Goal: Task Accomplishment & Management: Manage account settings

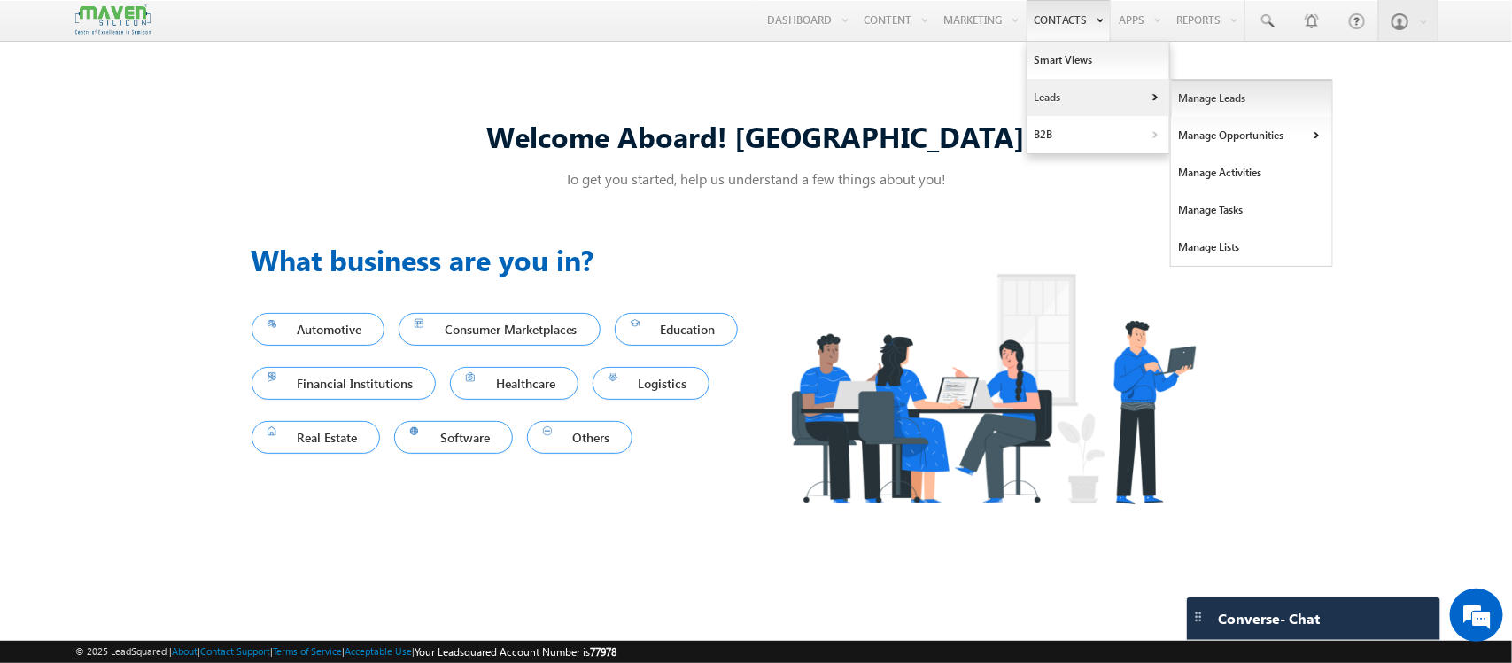
click at [1171, 104] on link "Manage Leads" at bounding box center [1252, 98] width 162 height 37
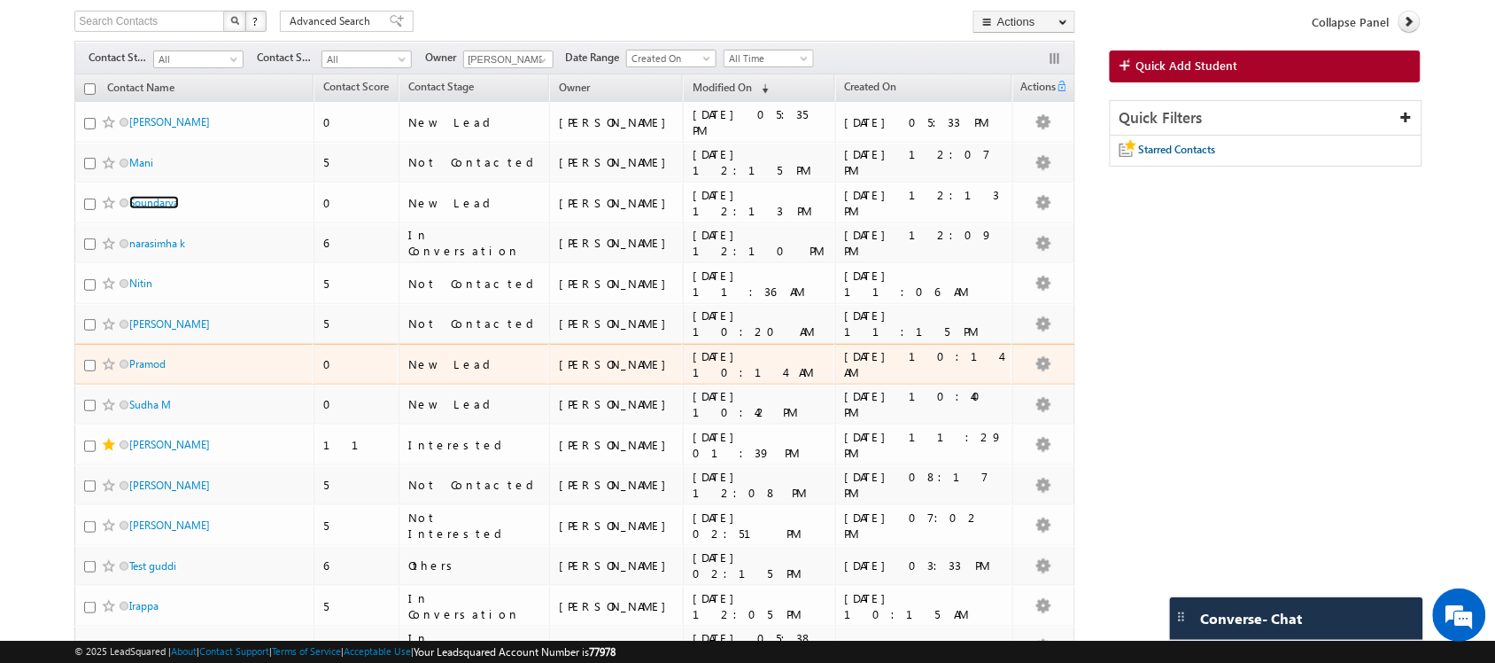
scroll to position [221, 0]
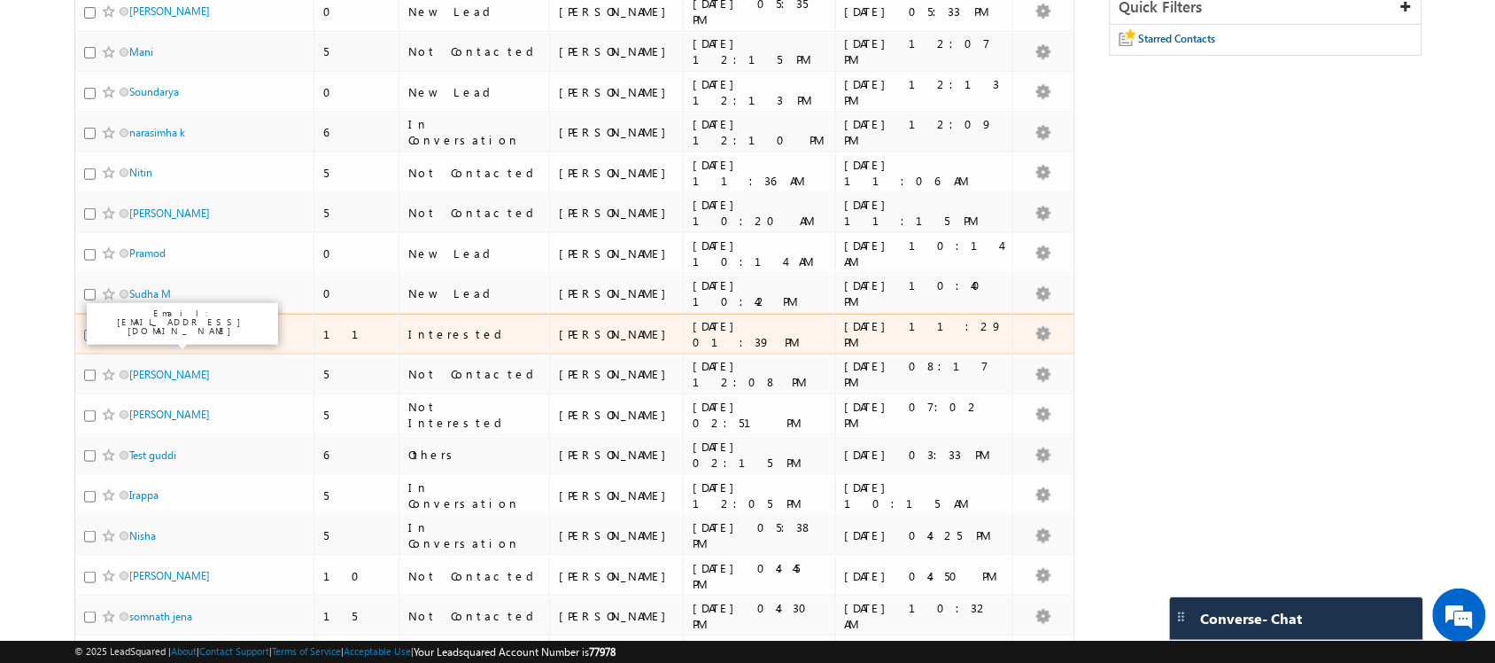
drag, startPoint x: 157, startPoint y: 343, endPoint x: 12, endPoint y: 251, distance: 172.0
click at [12, 251] on body "Menu Shubham lsq6@ maven -sili con.c om" at bounding box center [747, 442] width 1495 height 1327
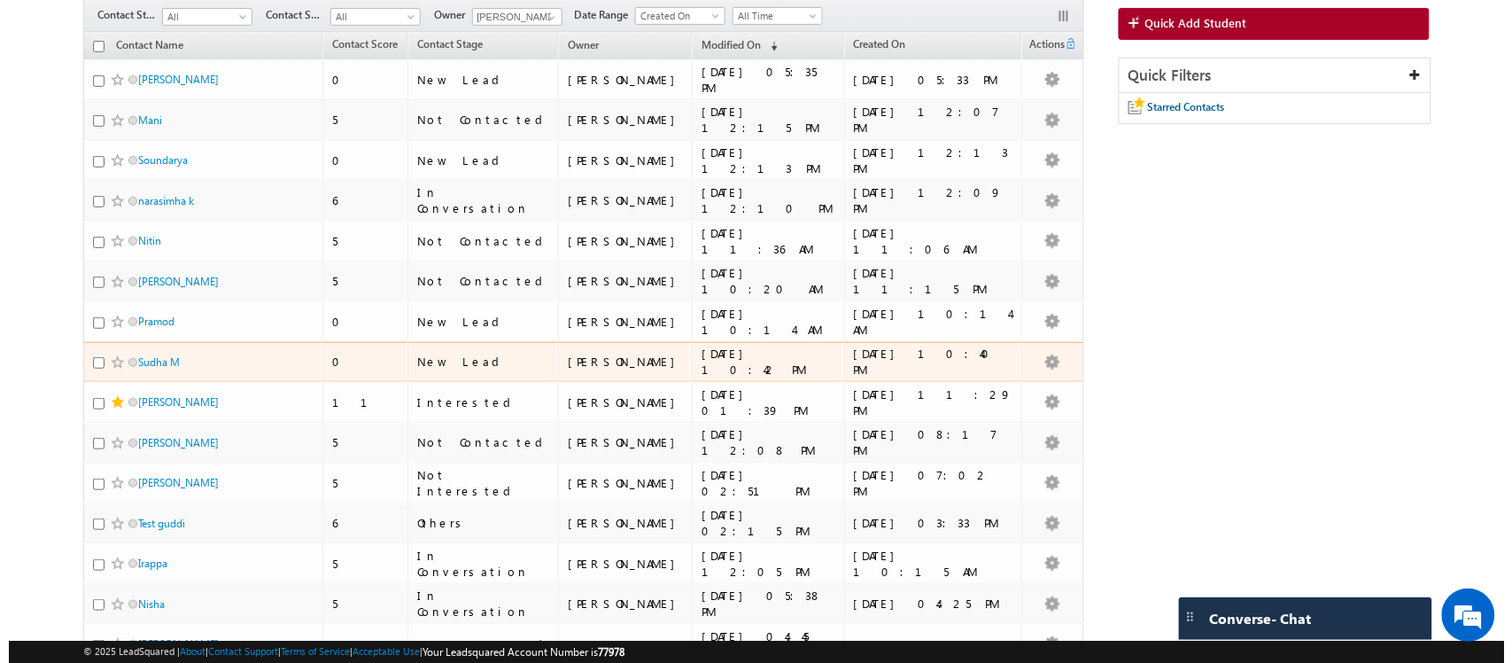
scroll to position [0, 0]
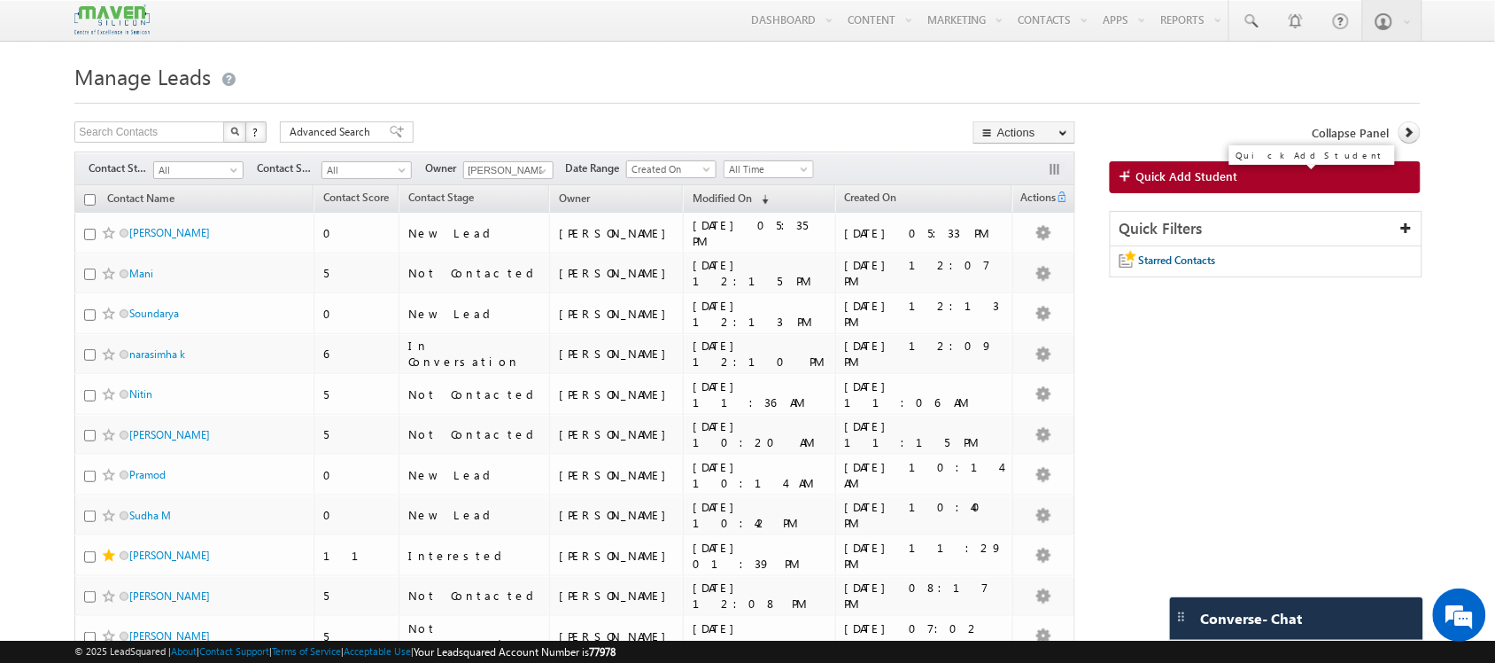
click at [1183, 167] on link "Quick Add Student" at bounding box center [1265, 177] width 311 height 32
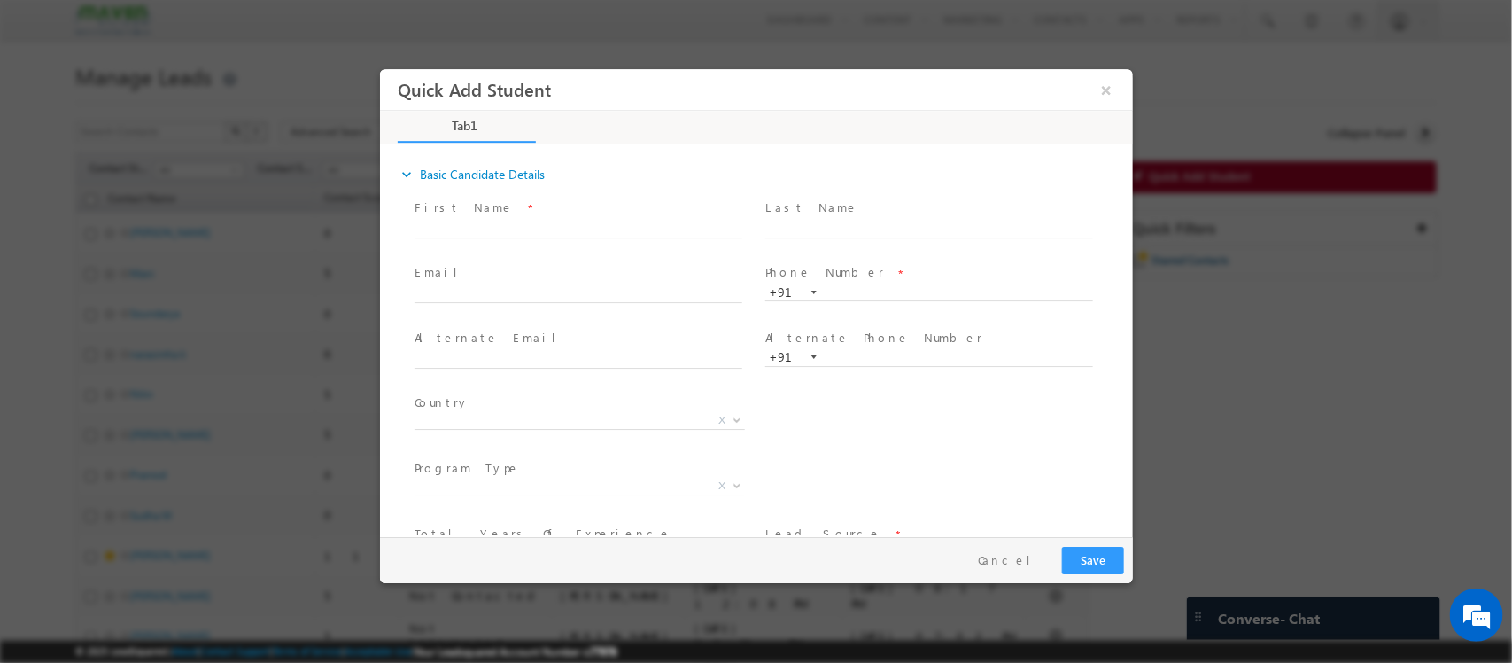
click at [598, 348] on div "Alternate Email *" at bounding box center [586, 349] width 344 height 41
click input "text"
paste input "pavansai.t26@gmail.com"
type input "pavansai.t26@gmail.com"
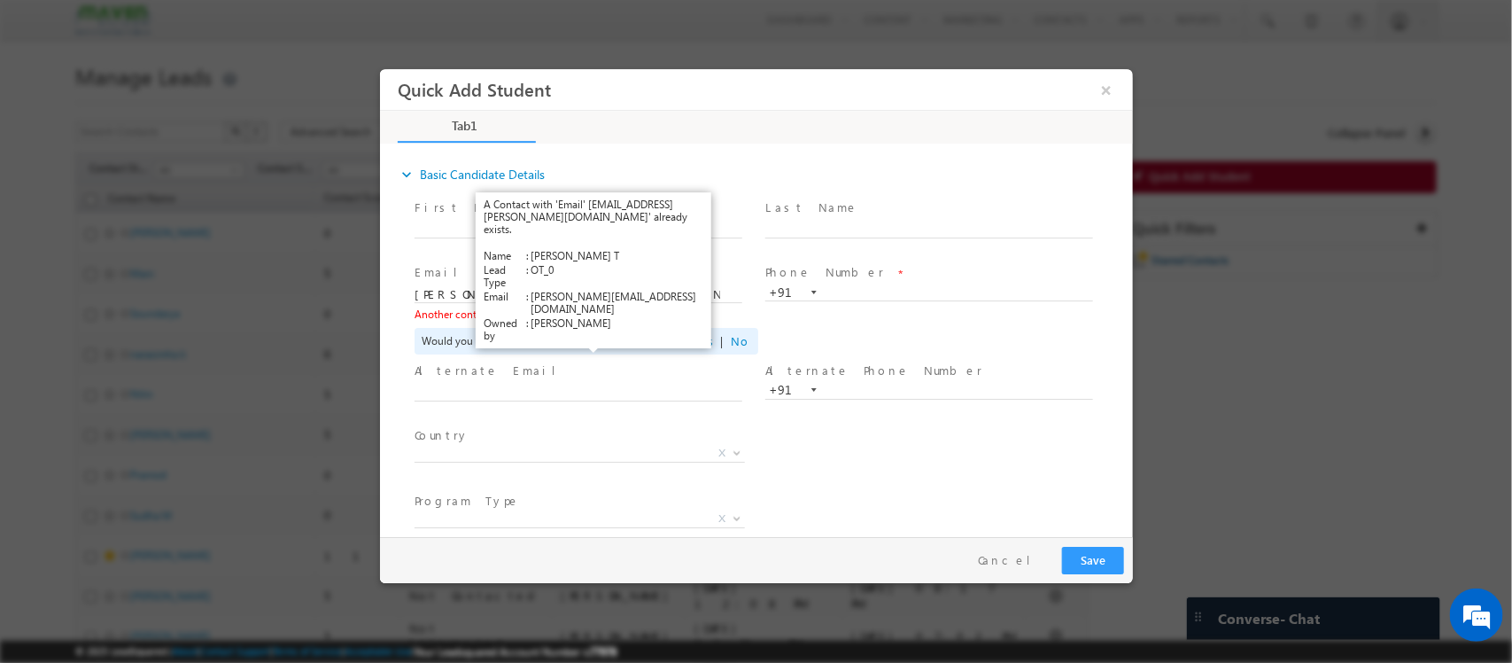
click at [587, 313] on link "View Details" at bounding box center [589, 314] width 55 height 12
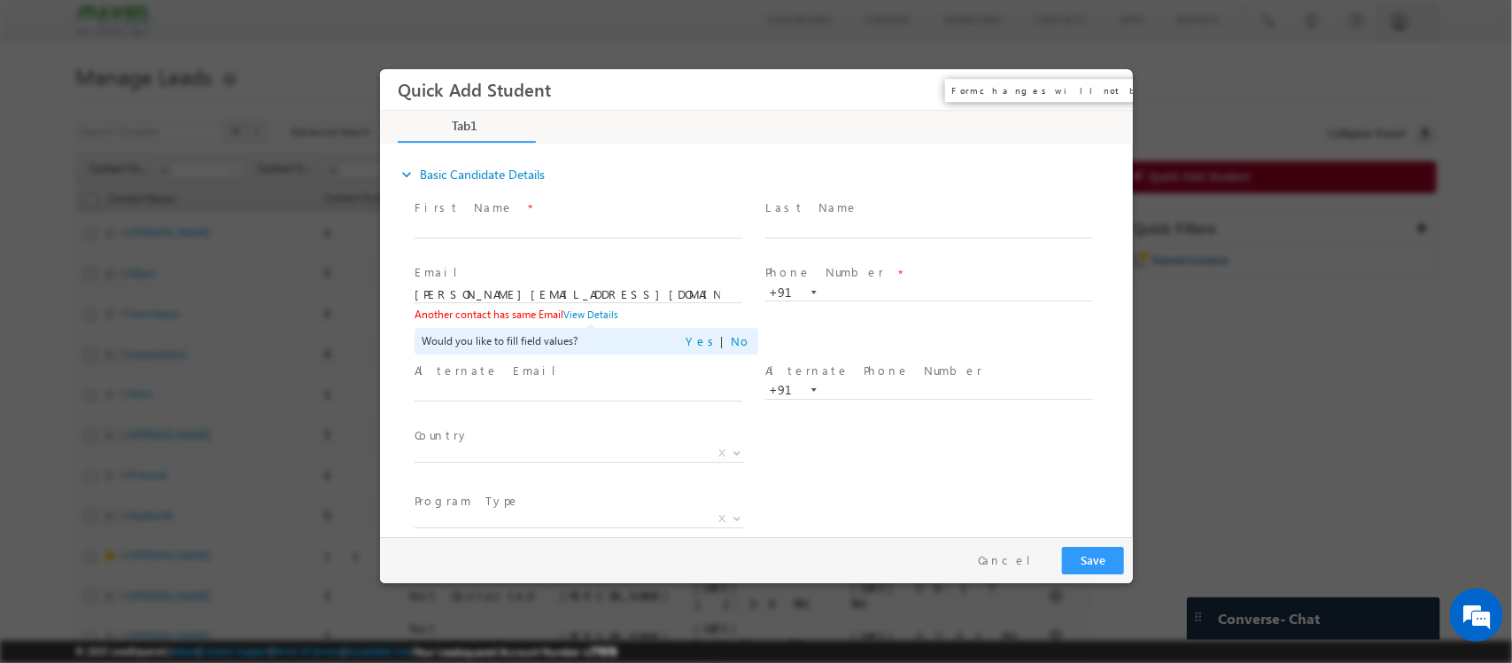
click at [1111, 87] on button "×" at bounding box center [1105, 90] width 30 height 33
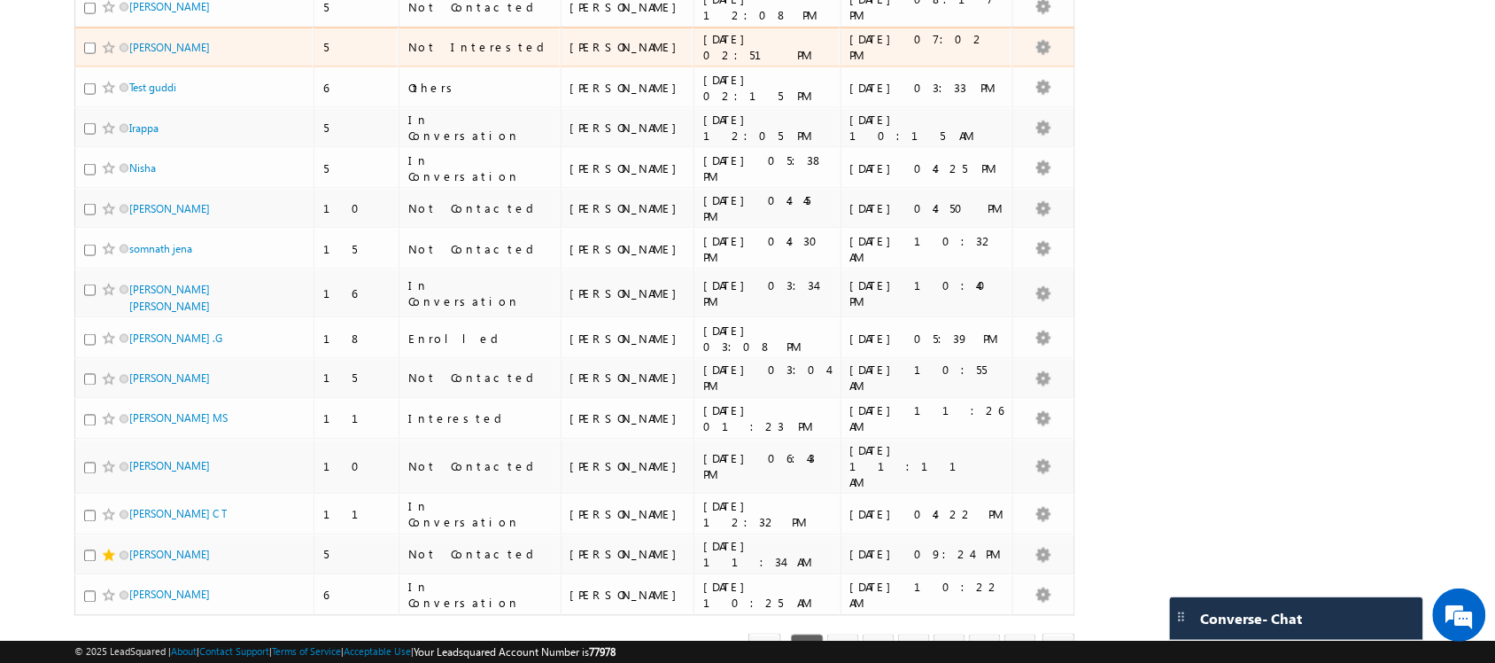
scroll to position [720, 0]
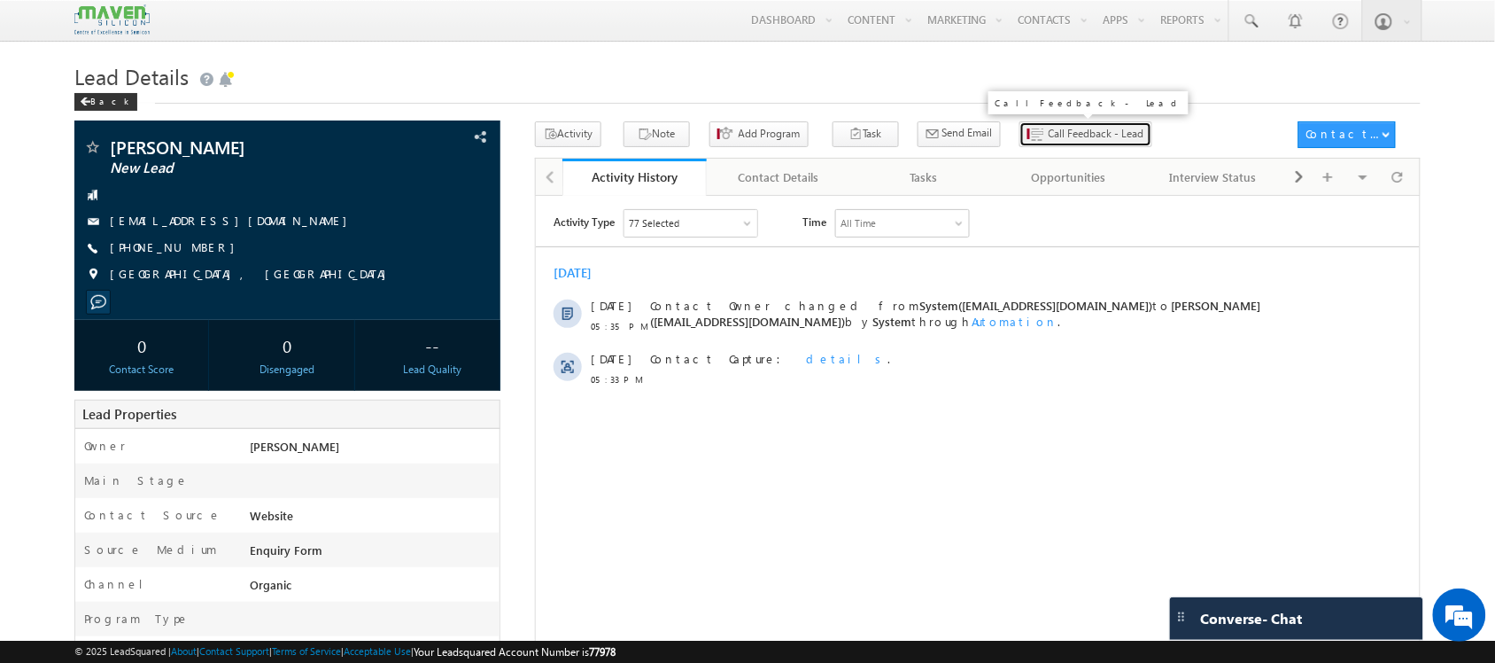
click at [1049, 130] on span "Call Feedback - Lead" at bounding box center [1097, 134] width 96 height 16
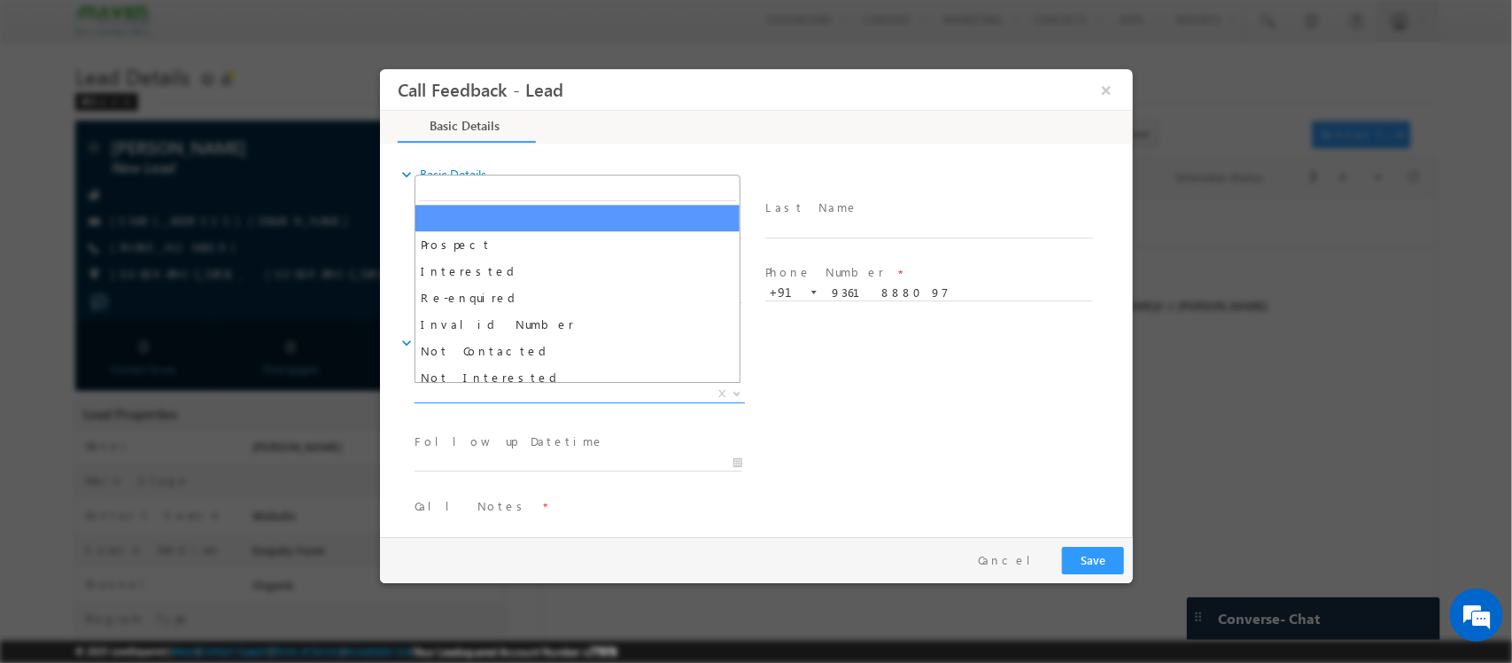
click at [554, 401] on span "Prospect Interested Re-enquired Invalid Number Not Contacted Not Interested In …" at bounding box center [586, 396] width 344 height 21
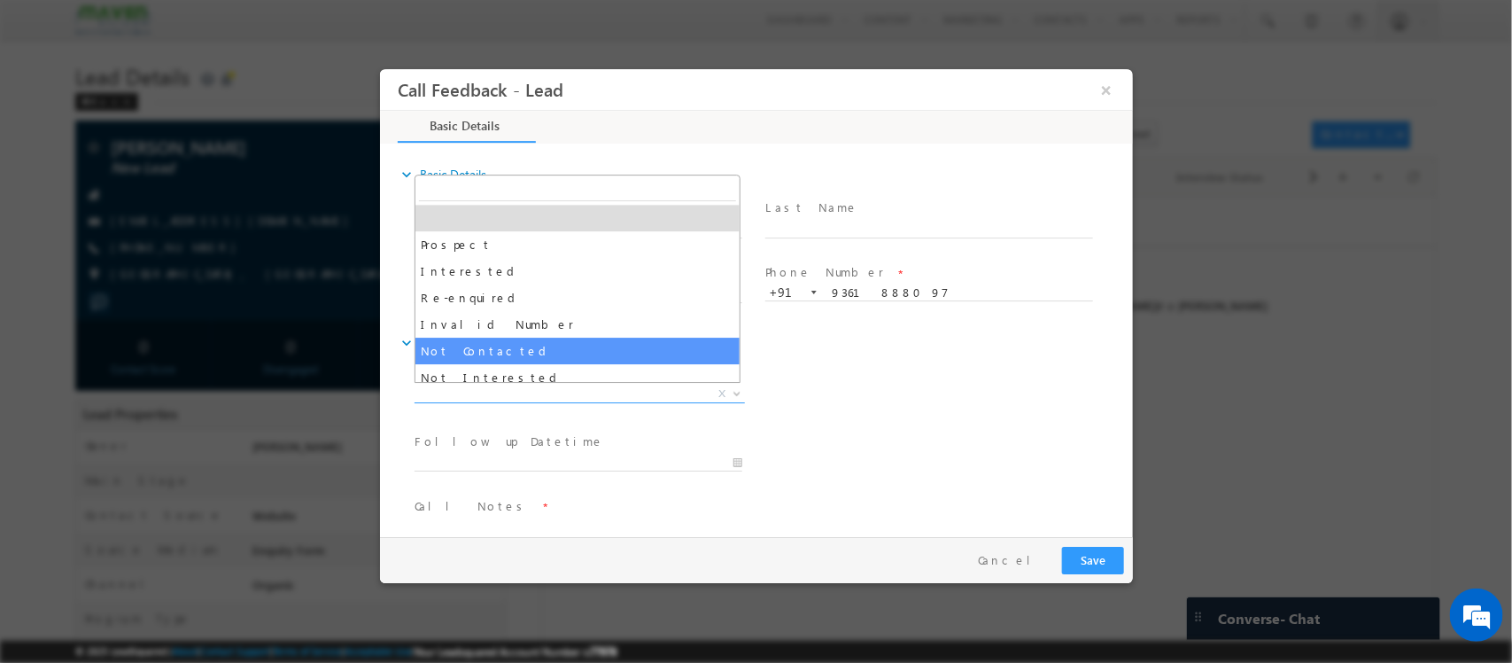
select select "Not Contacted"
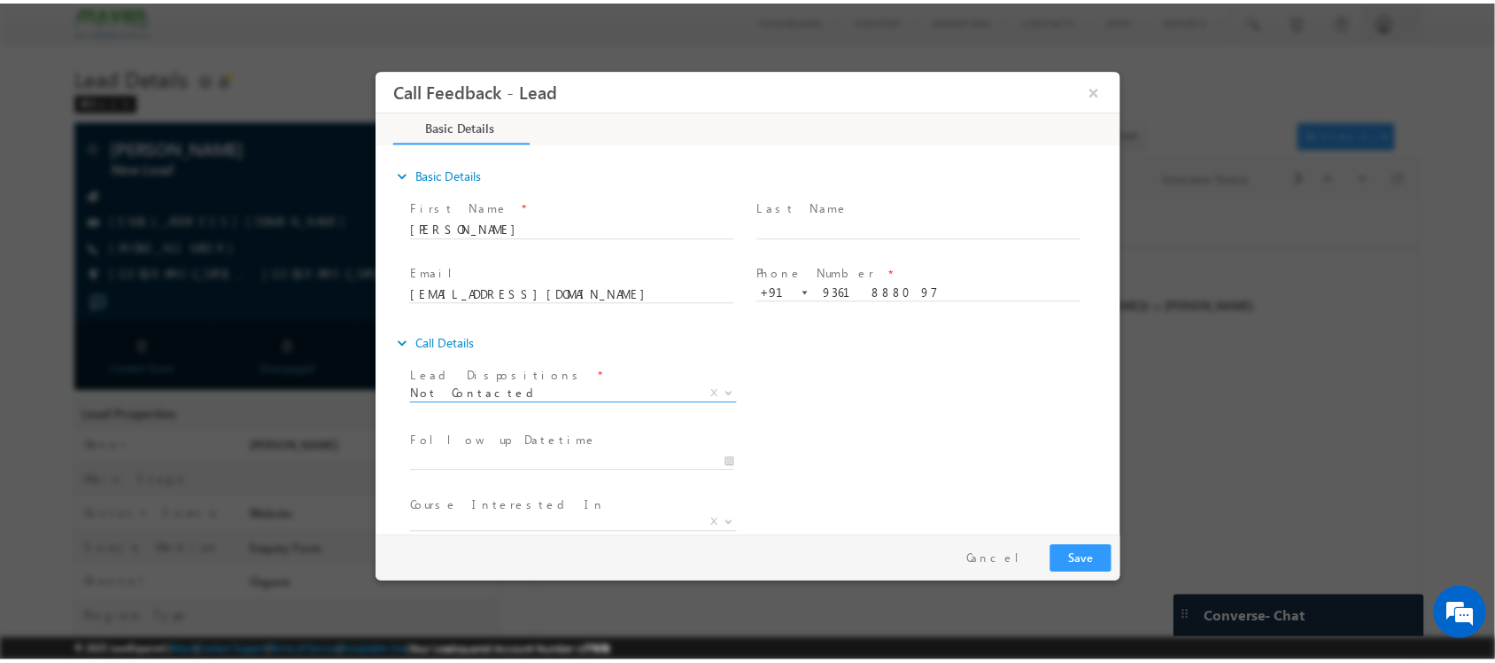
scroll to position [95, 0]
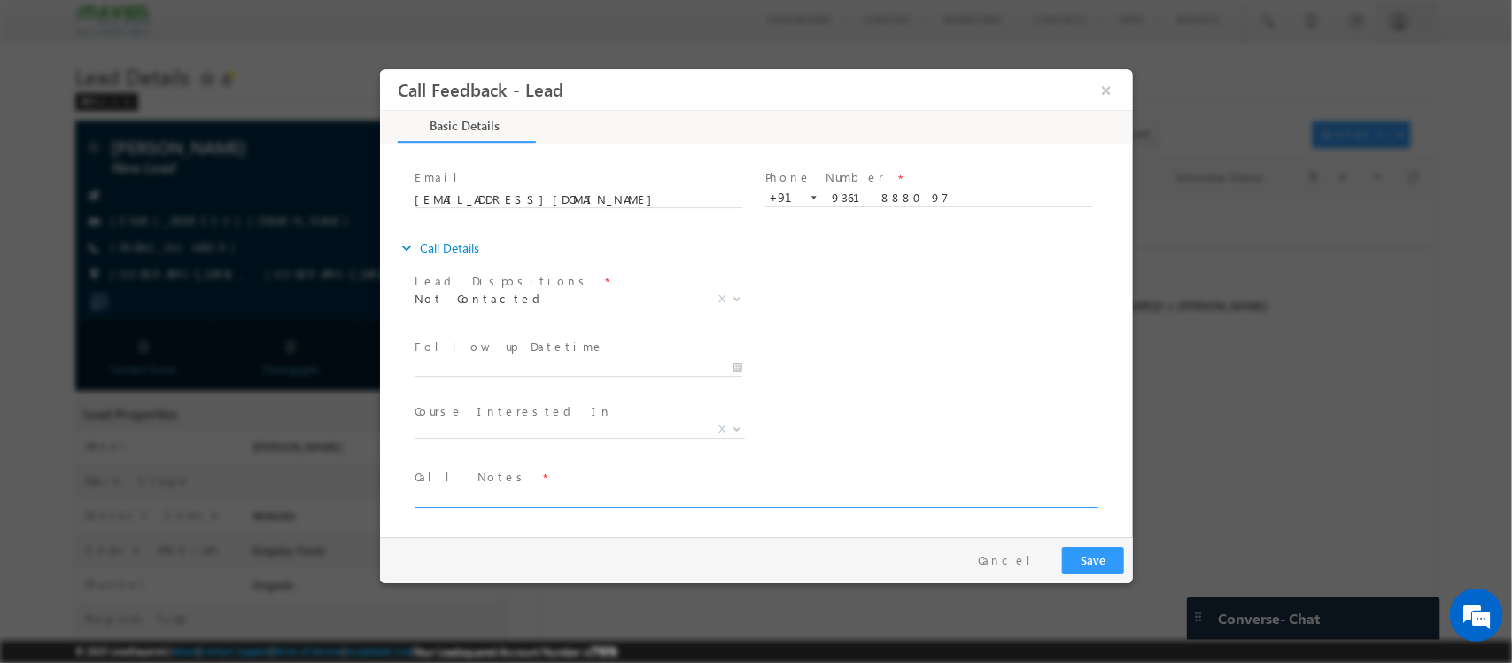
click at [482, 488] on textarea at bounding box center [754, 497] width 681 height 20
type textarea "NPU"
click at [1090, 553] on button "Save" at bounding box center [1092, 560] width 62 height 27
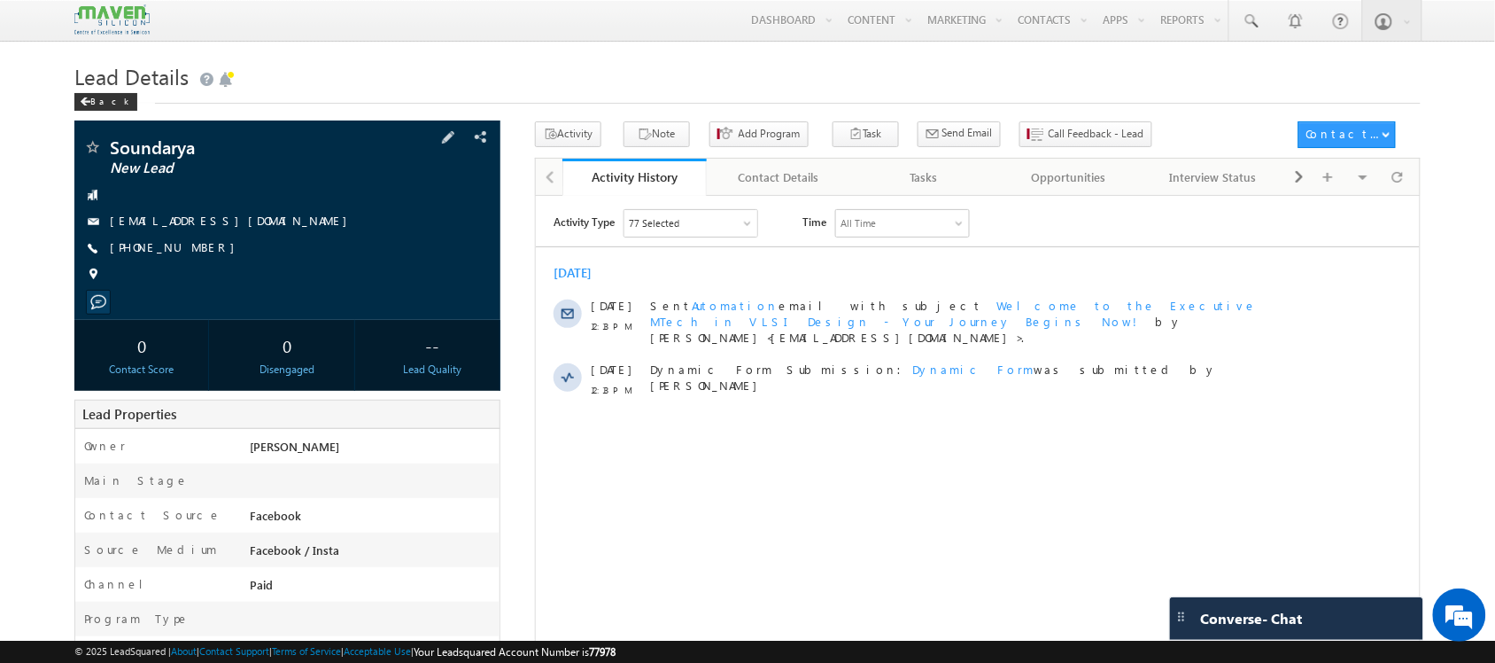
click at [197, 245] on span "+91-8546996595" at bounding box center [177, 248] width 134 height 18
click at [169, 249] on span "+91-8546996595" at bounding box center [177, 248] width 134 height 18
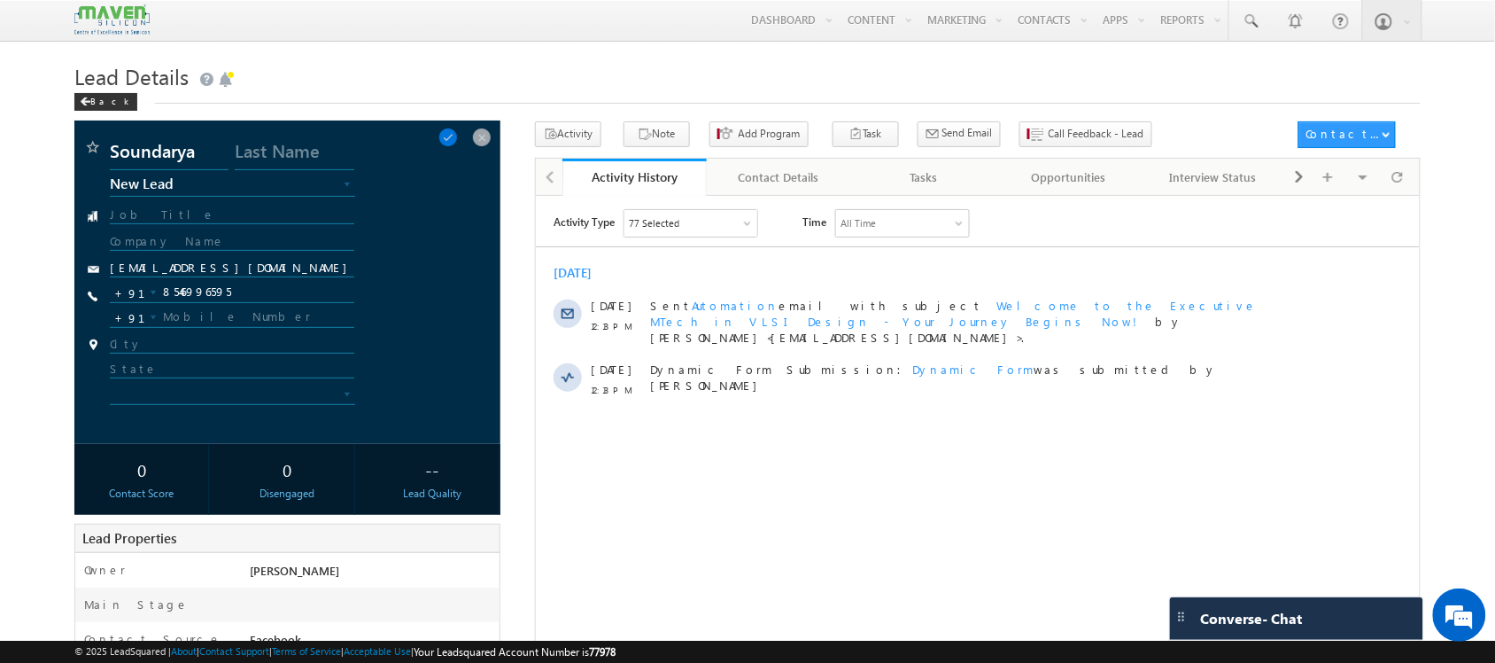
copy span "8546996595"
click at [190, 294] on input "8546996595" at bounding box center [232, 292] width 244 height 21
click at [1056, 136] on span "Call Feedback - Lead" at bounding box center [1097, 134] width 96 height 16
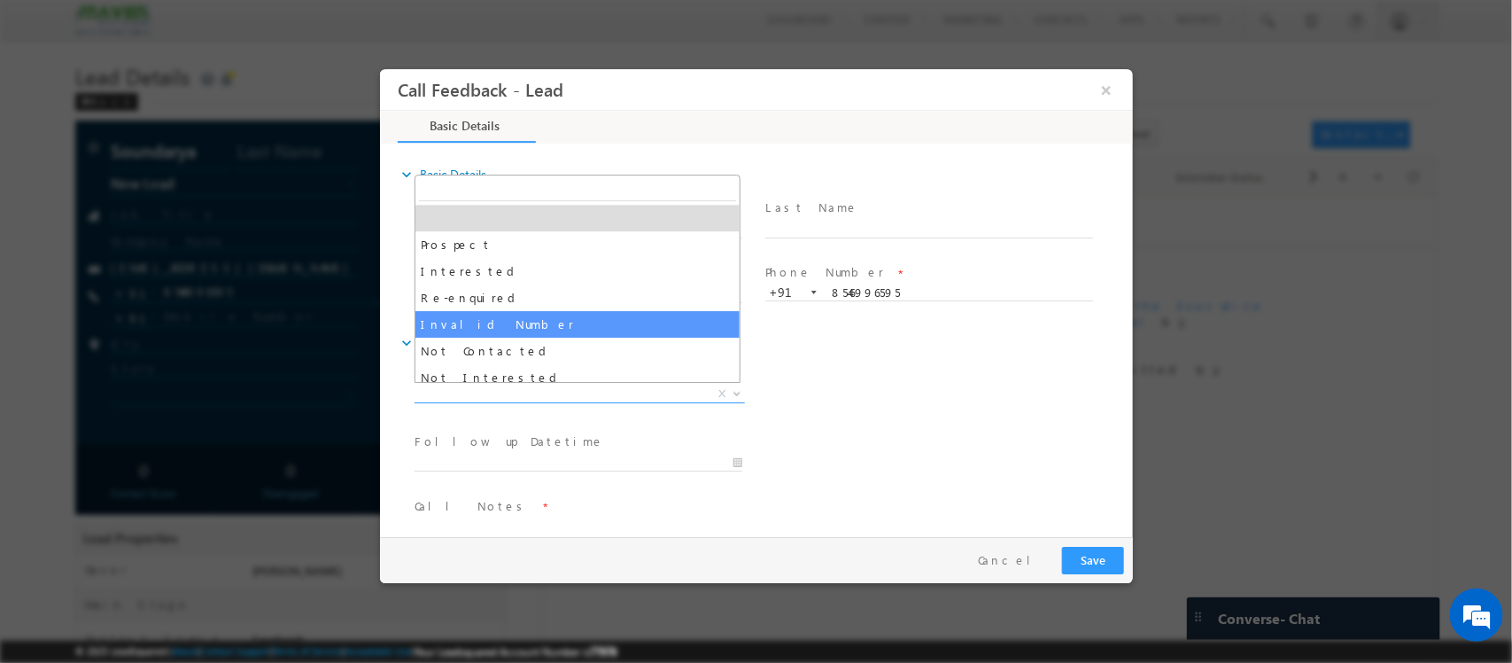
drag, startPoint x: 550, startPoint y: 391, endPoint x: 581, endPoint y: 334, distance: 64.6
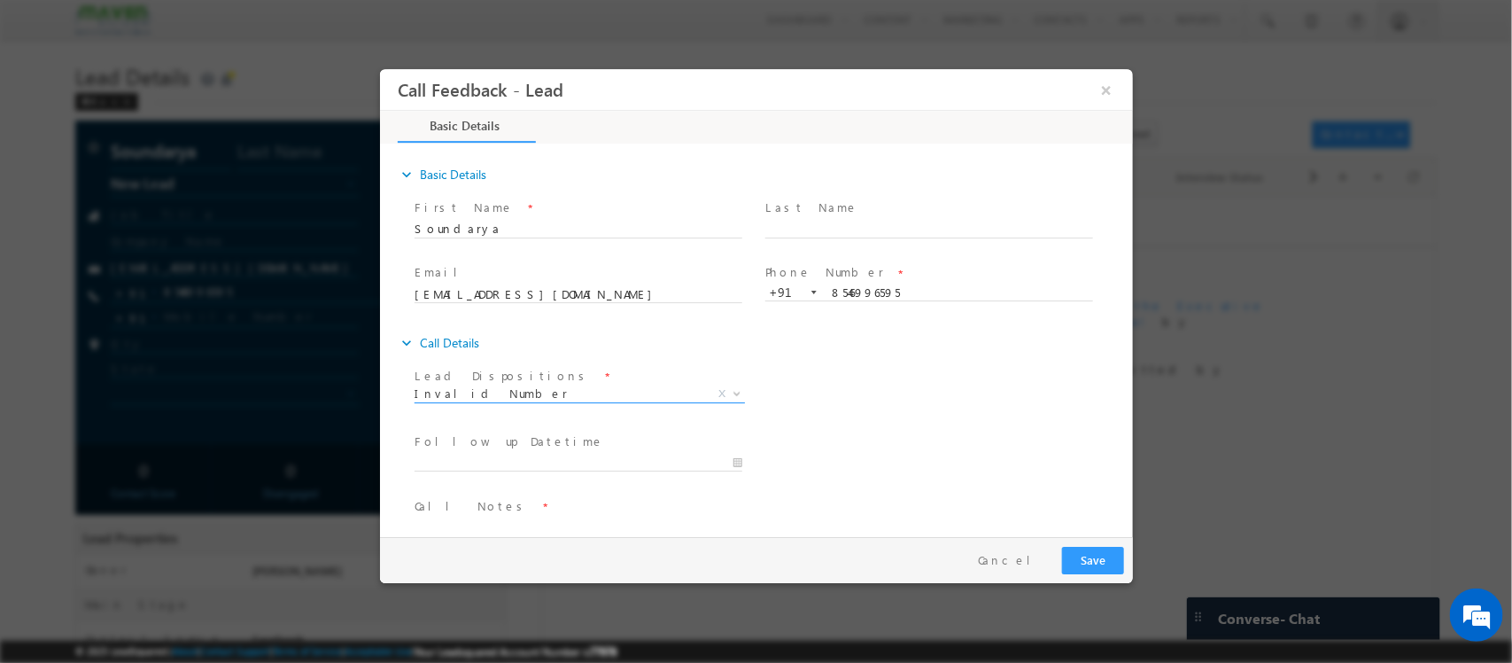
click at [561, 395] on span "Invalid Number" at bounding box center [558, 393] width 288 height 16
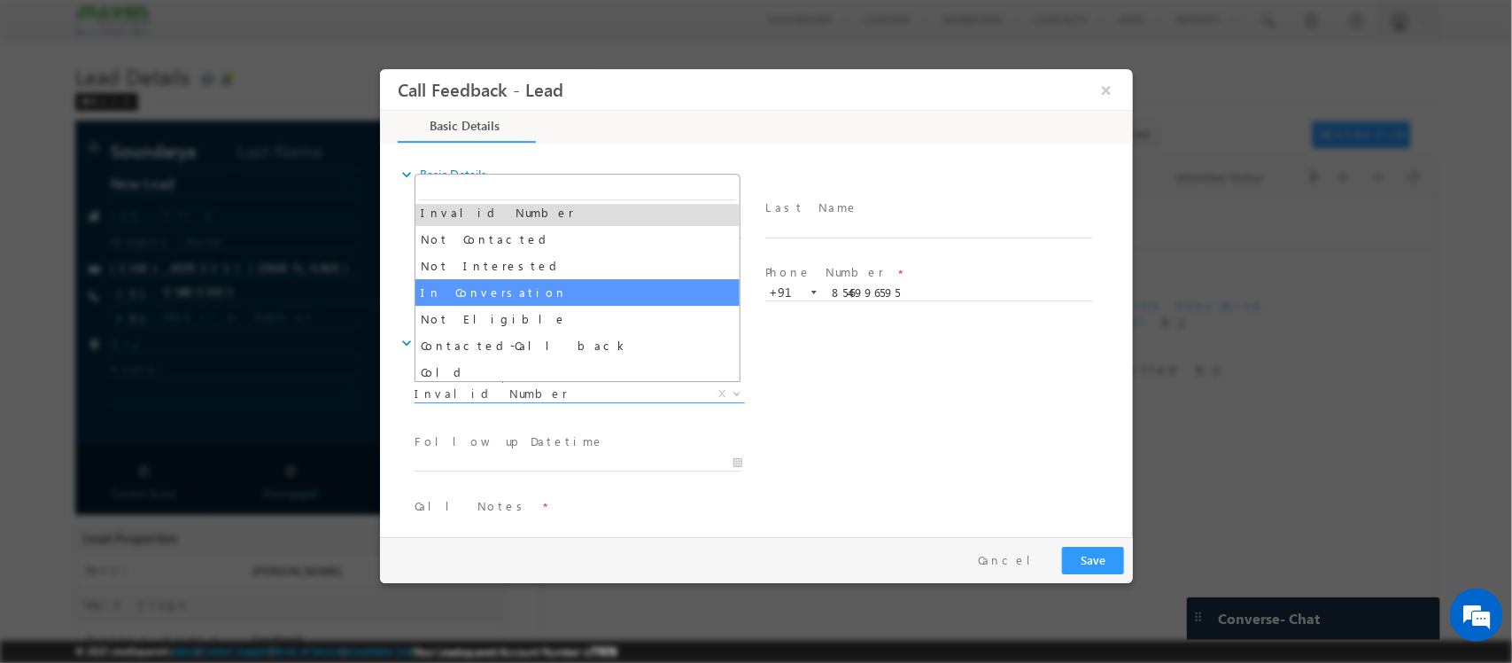
scroll to position [168, 0]
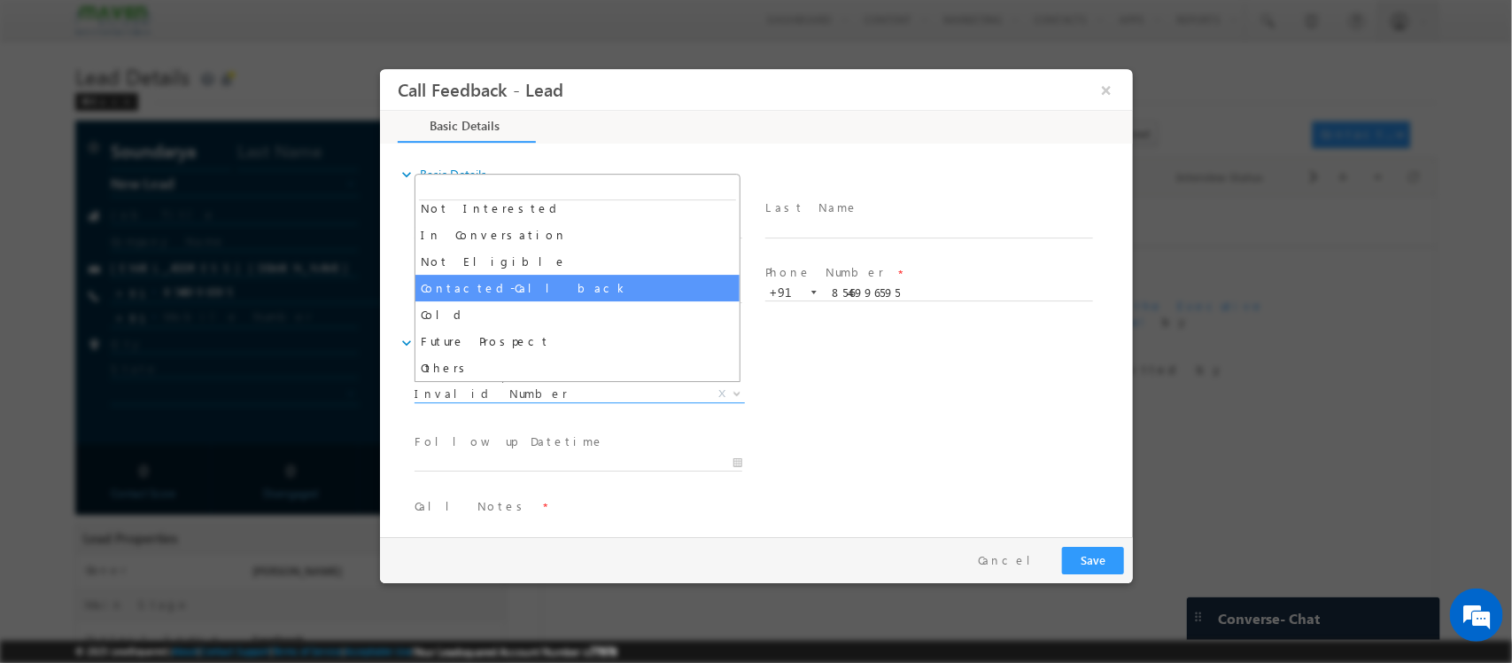
select select "Contacted-Call back"
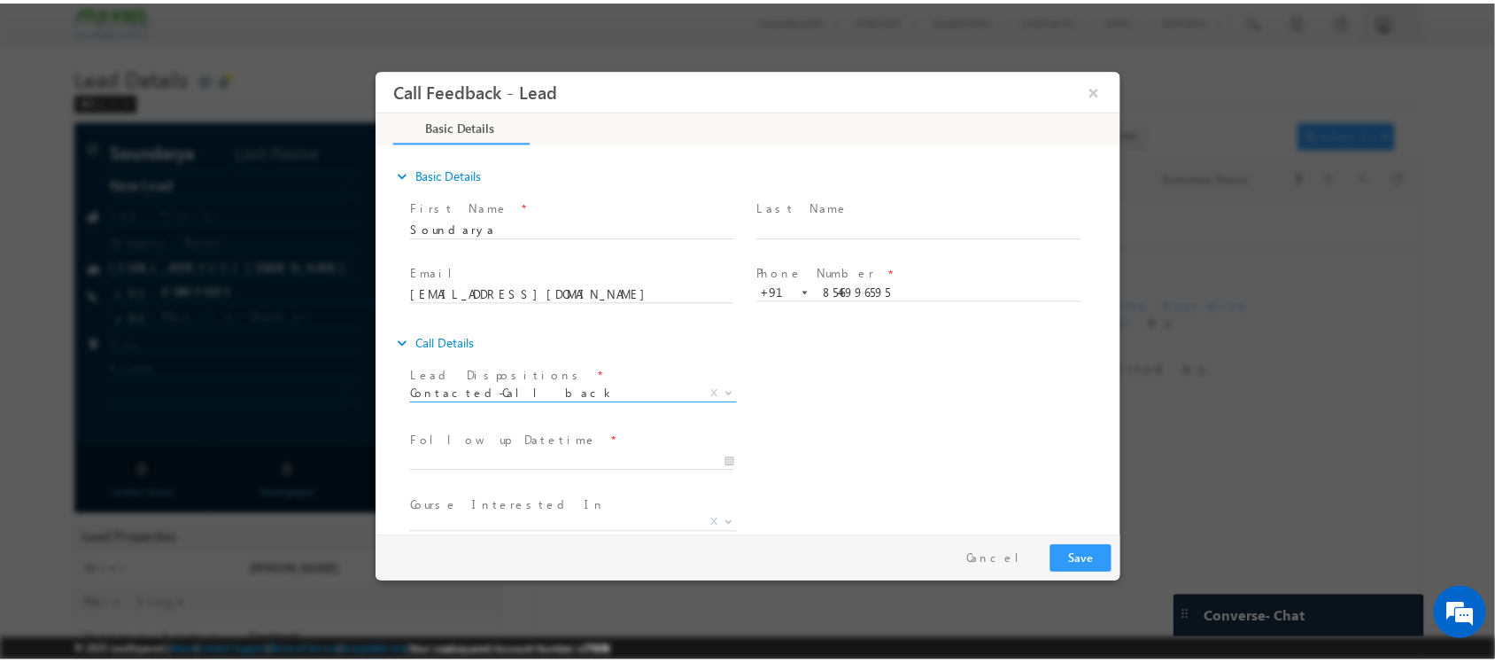
scroll to position [95, 0]
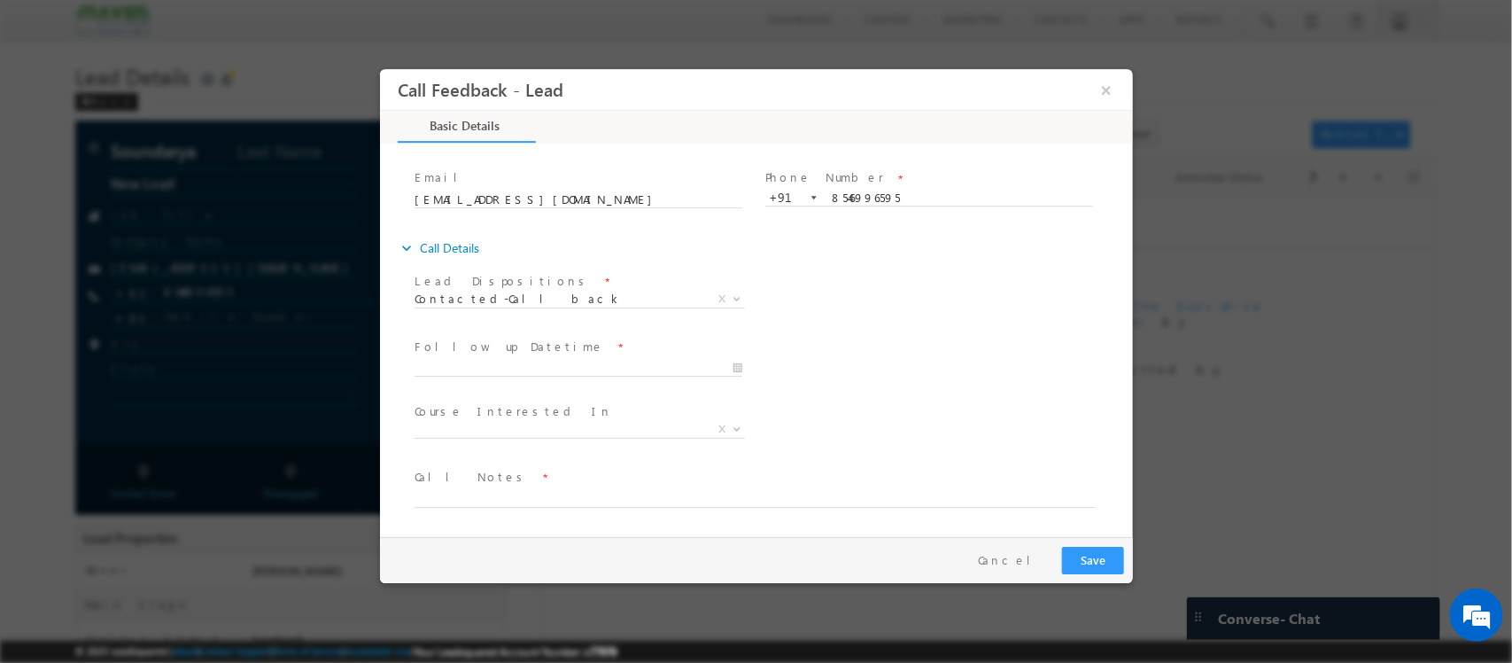
click at [519, 357] on div at bounding box center [586, 367] width 344 height 21
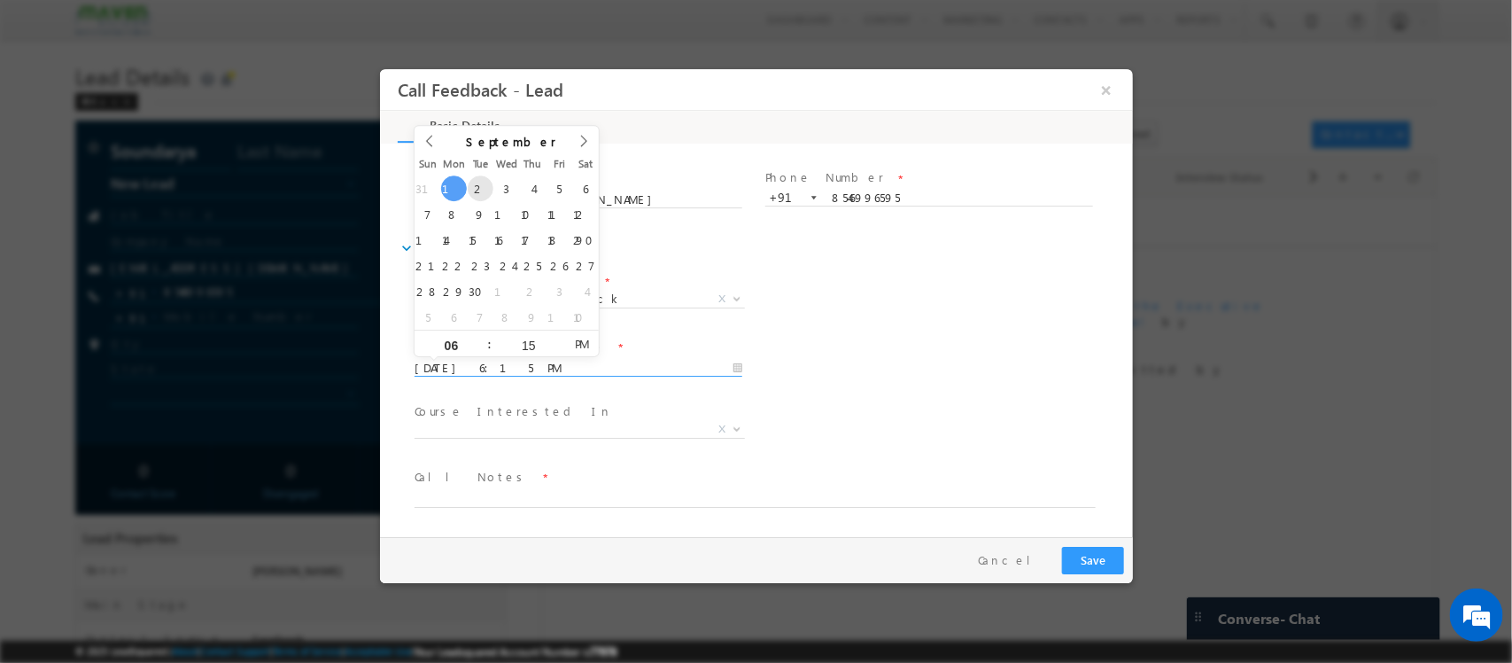
drag, startPoint x: 519, startPoint y: 361, endPoint x: 478, endPoint y: 174, distance: 191.3
click at [478, 174] on body "Call Feedback - Lead × Basic Details" at bounding box center [755, 302] width 753 height 466
click at [571, 351] on span "PM" at bounding box center [580, 343] width 33 height 27
type input "02/09/2025 5:15 AM"
type input "05"
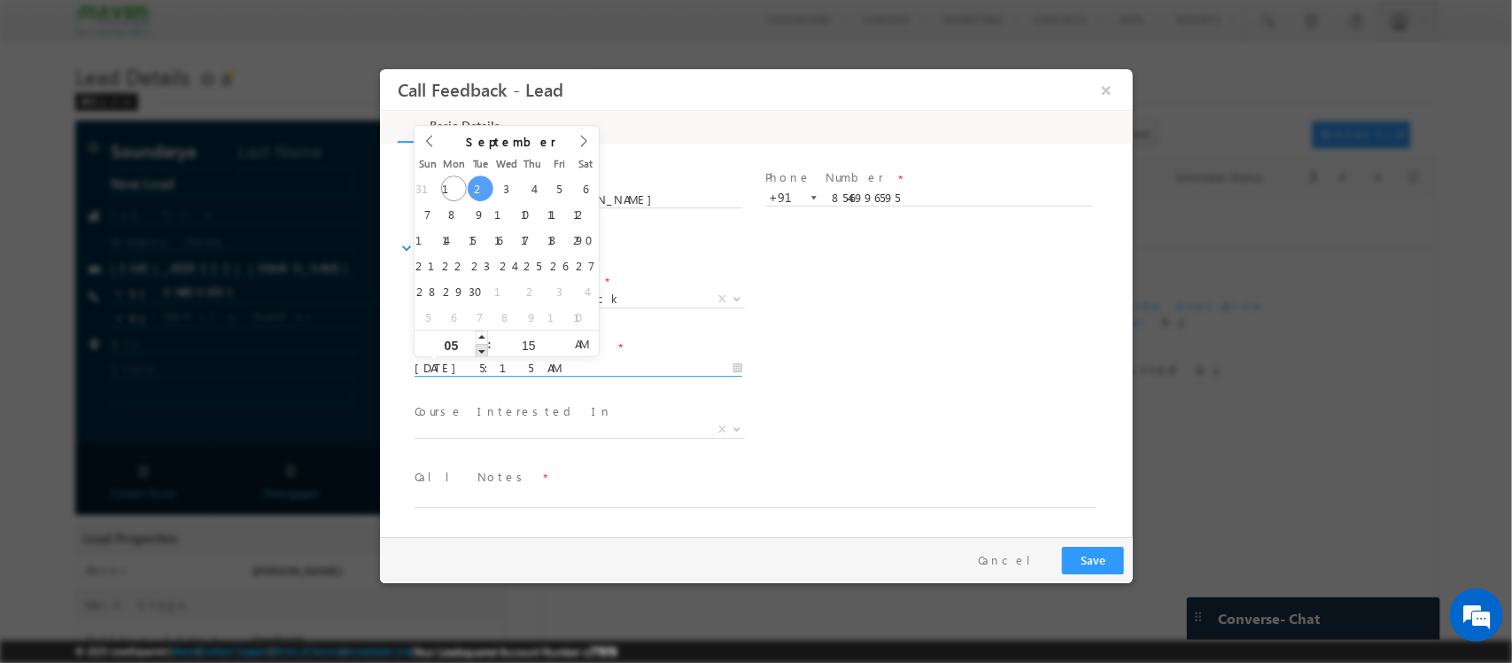
click at [477, 344] on span at bounding box center [481, 350] width 12 height 13
type input "02/09/2025 6:15 AM"
type input "06"
click at [477, 340] on span at bounding box center [481, 336] width 12 height 13
type input "02/09/2025 7:15 AM"
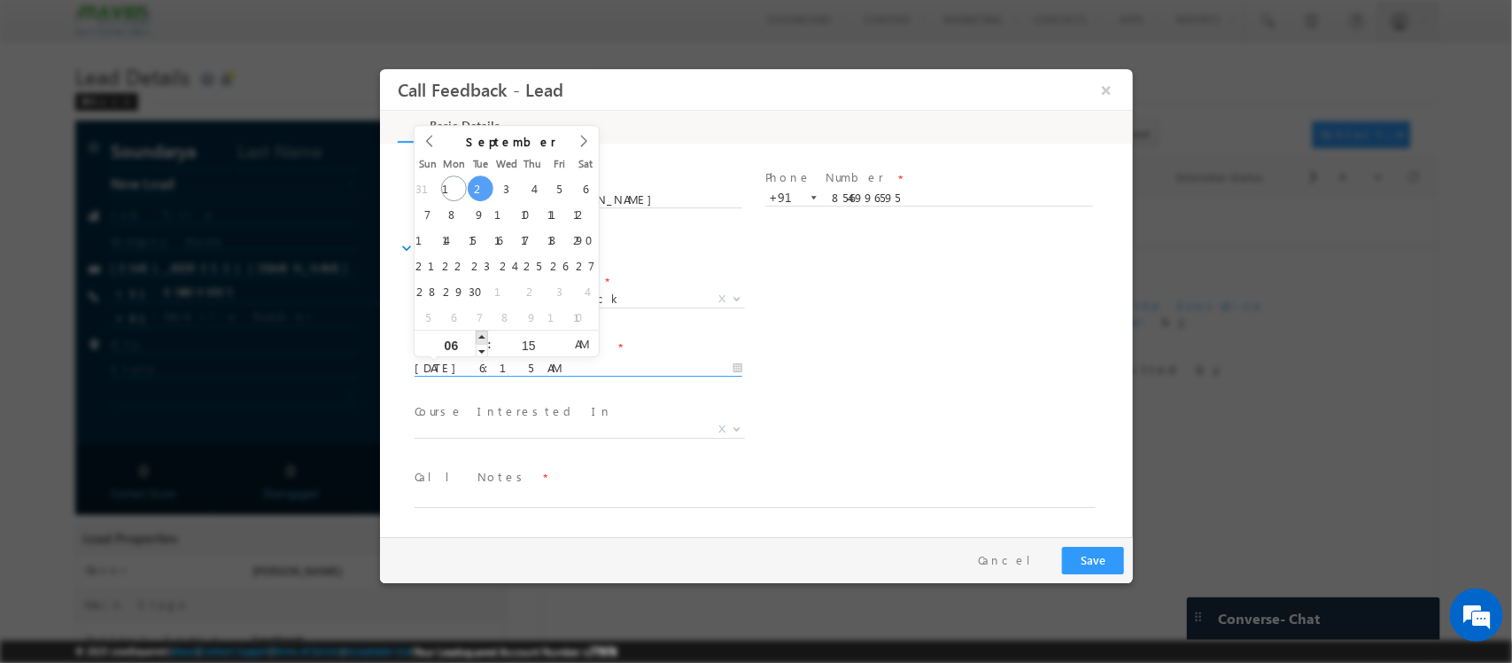
type input "07"
click at [477, 340] on span at bounding box center [481, 336] width 12 height 13
type input "02/09/2025 8:15 AM"
type input "08"
click at [477, 340] on span at bounding box center [481, 336] width 12 height 13
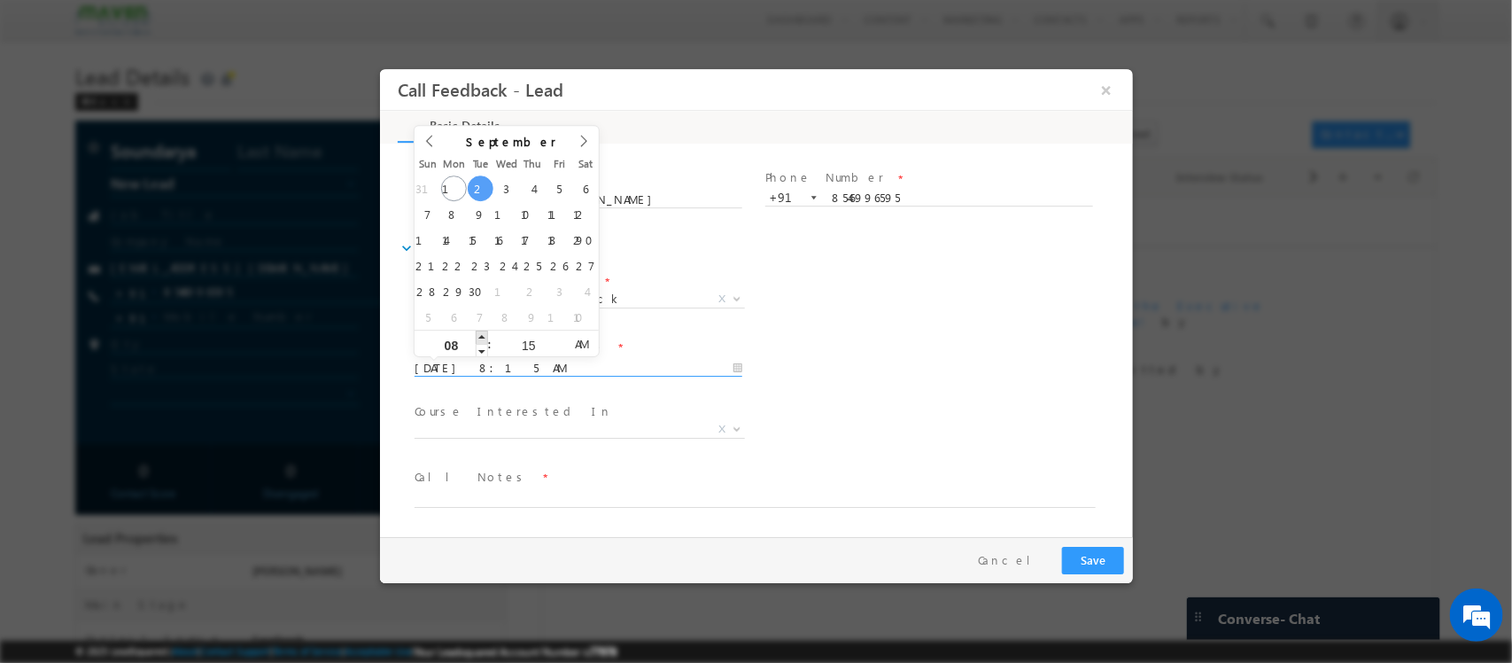
type input "02/09/2025 9:15 AM"
type input "09"
click at [477, 340] on span at bounding box center [481, 336] width 12 height 13
type input "02/09/2025 10:15 AM"
type input "10"
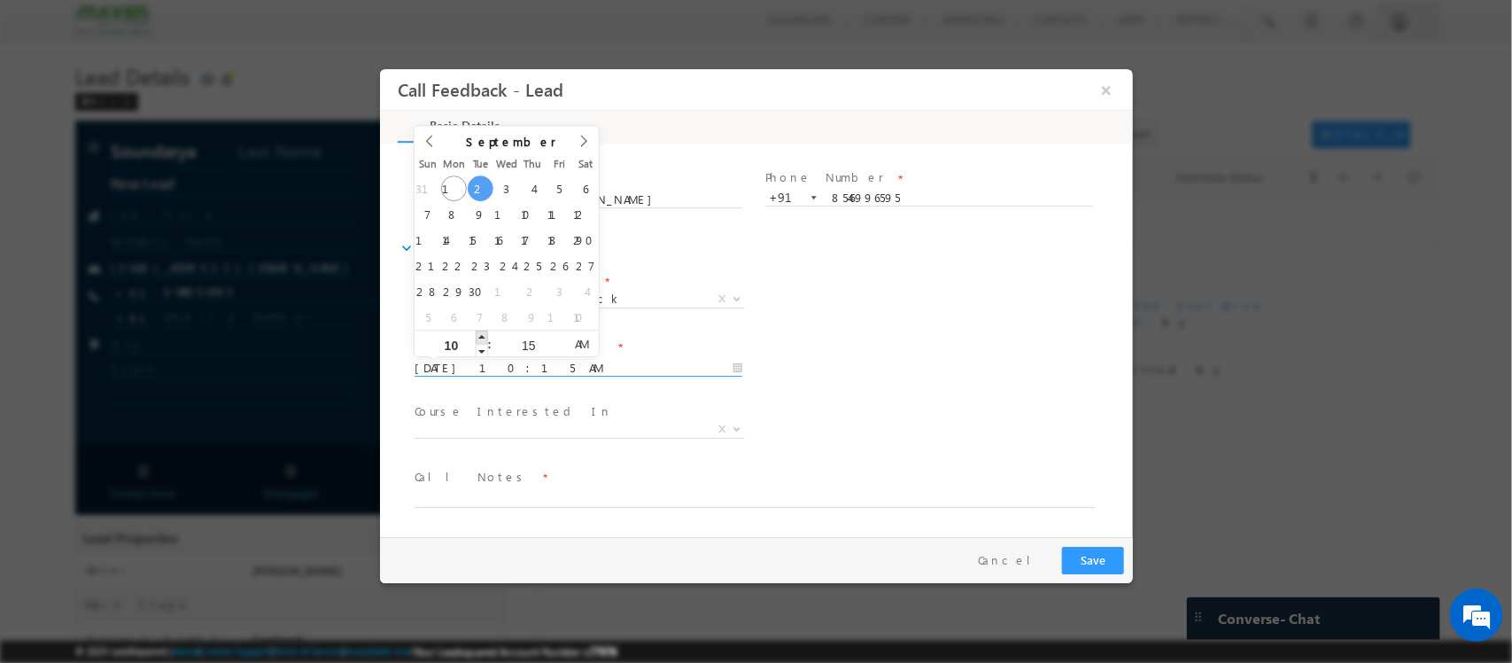
click at [477, 340] on span at bounding box center [481, 336] width 12 height 13
type input "02/09/2025 11:15 AM"
type input "11"
click at [479, 338] on span at bounding box center [481, 336] width 12 height 13
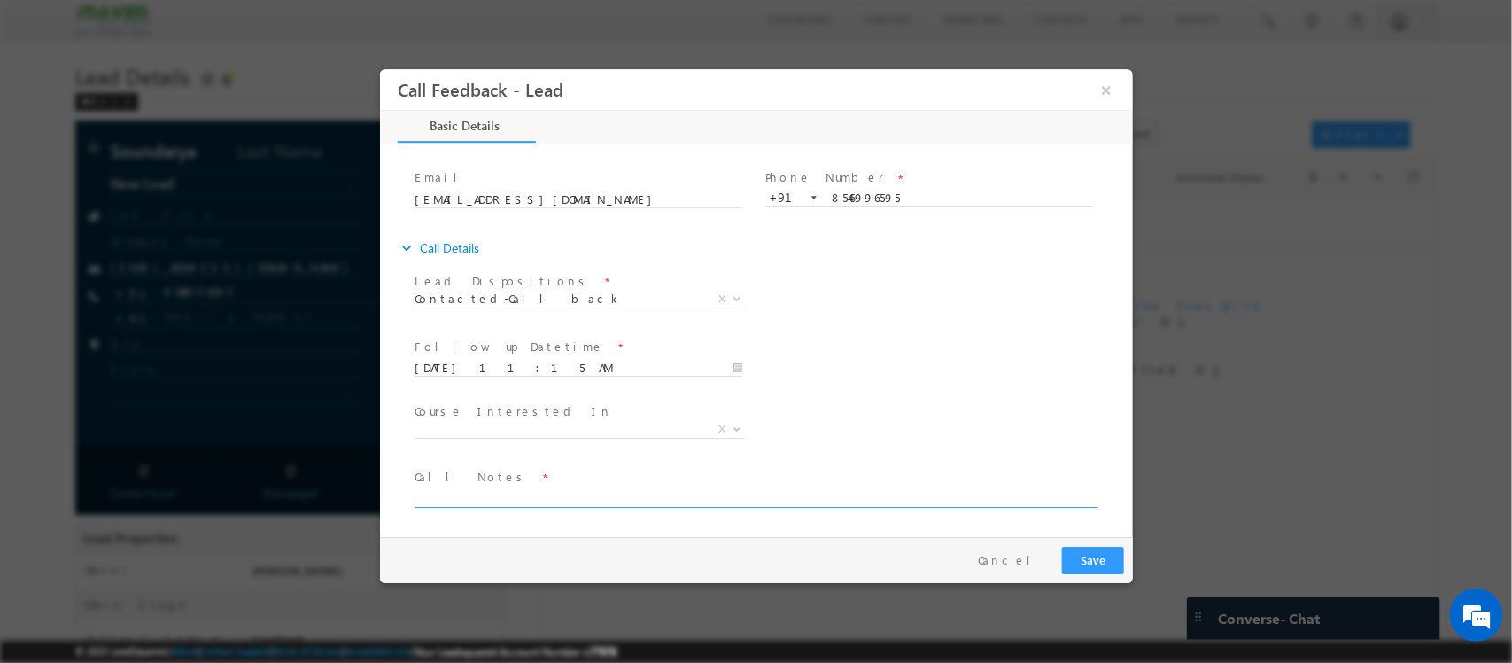
click at [523, 490] on textarea at bounding box center [754, 497] width 681 height 20
type textarea "switched off / in between call"
click at [1099, 560] on button "Save" at bounding box center [1092, 560] width 62 height 27
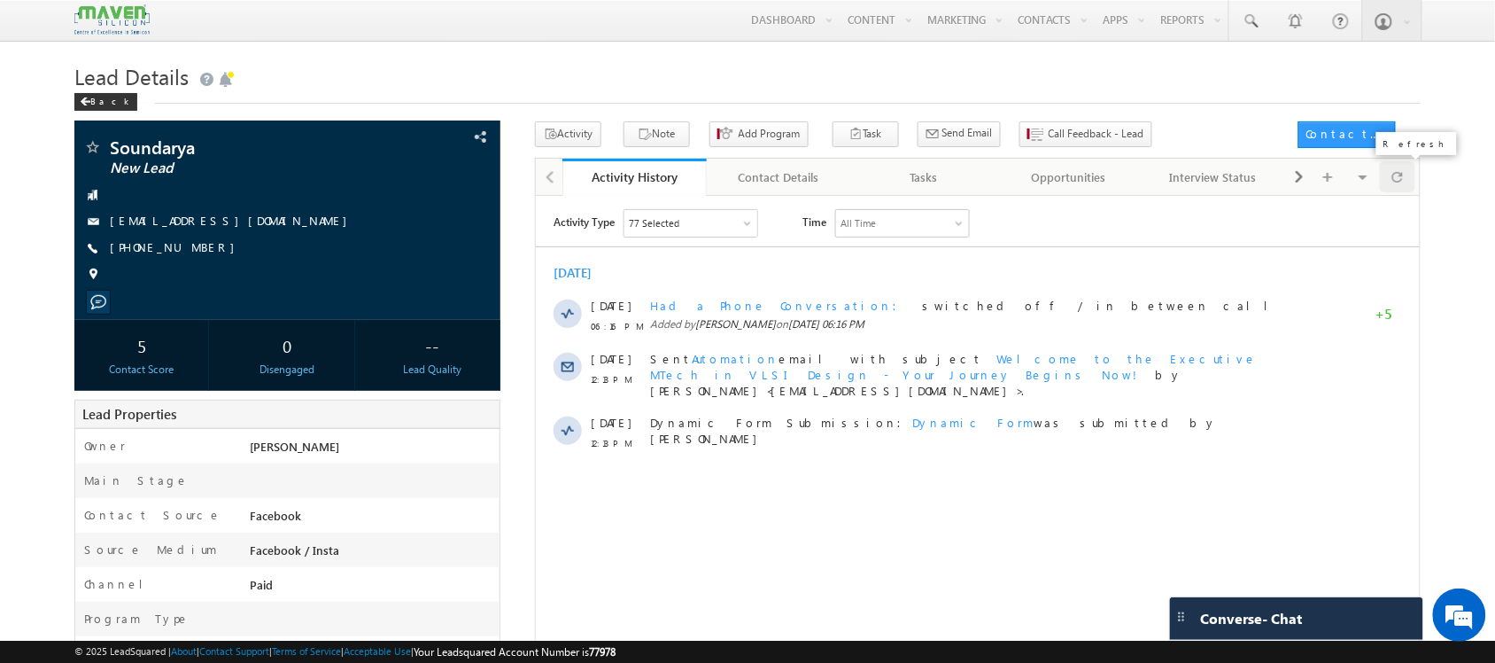
drag, startPoint x: 1415, startPoint y: 182, endPoint x: 1397, endPoint y: 182, distance: 17.7
click at [1415, 182] on div at bounding box center [1397, 176] width 35 height 31
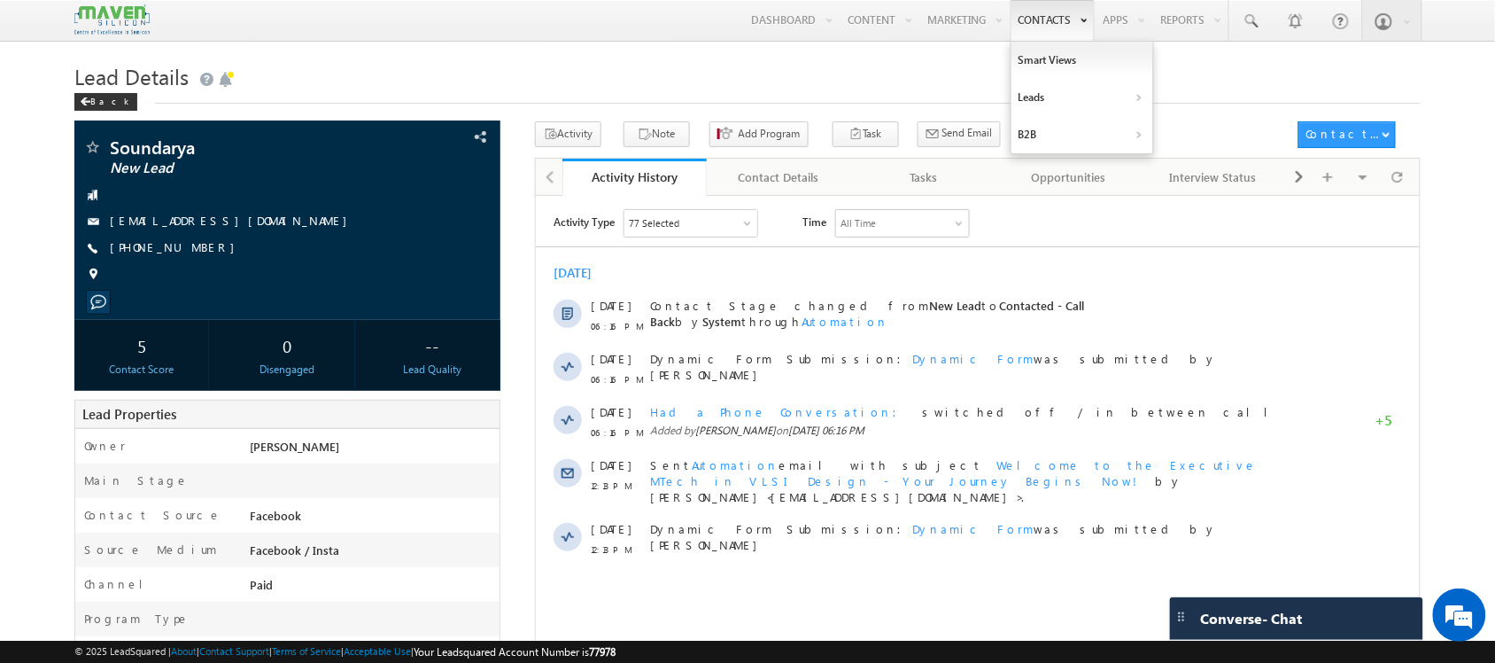
scroll to position [0, 0]
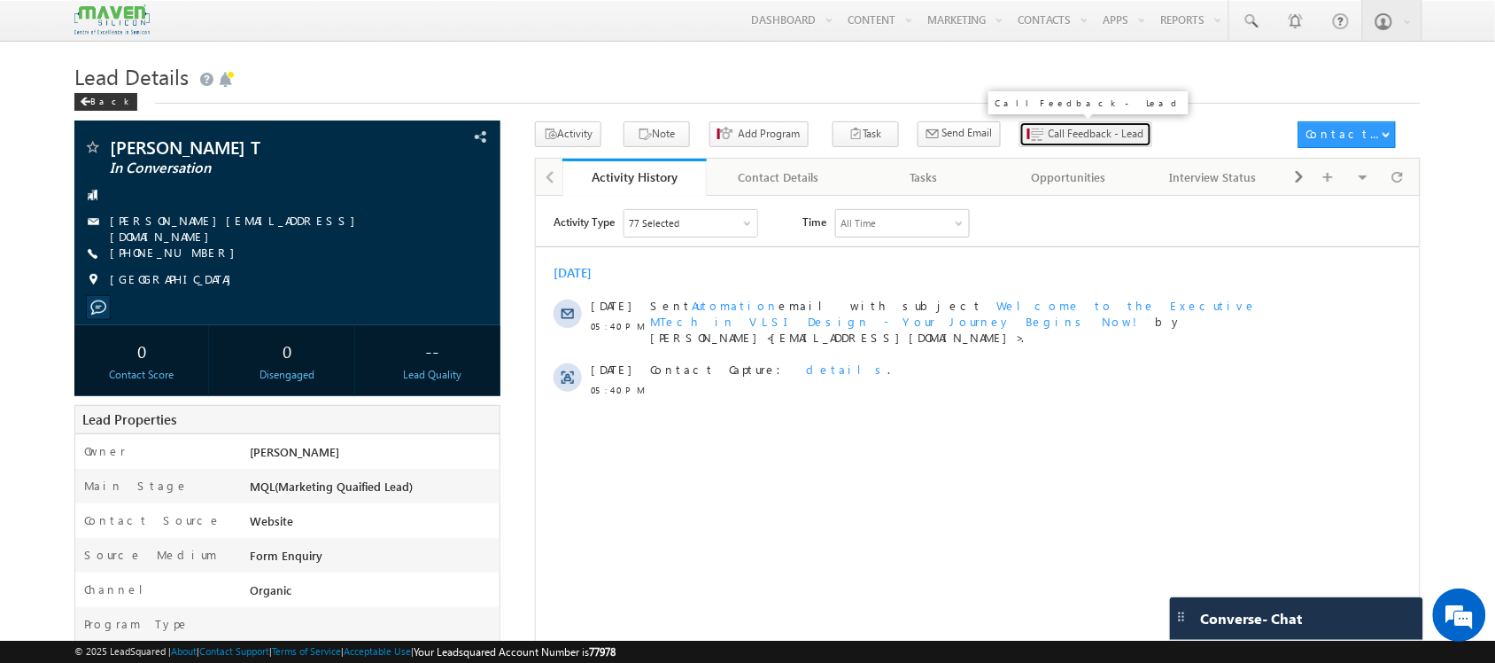
click at [1049, 131] on span "Call Feedback - Lead" at bounding box center [1097, 134] width 96 height 16
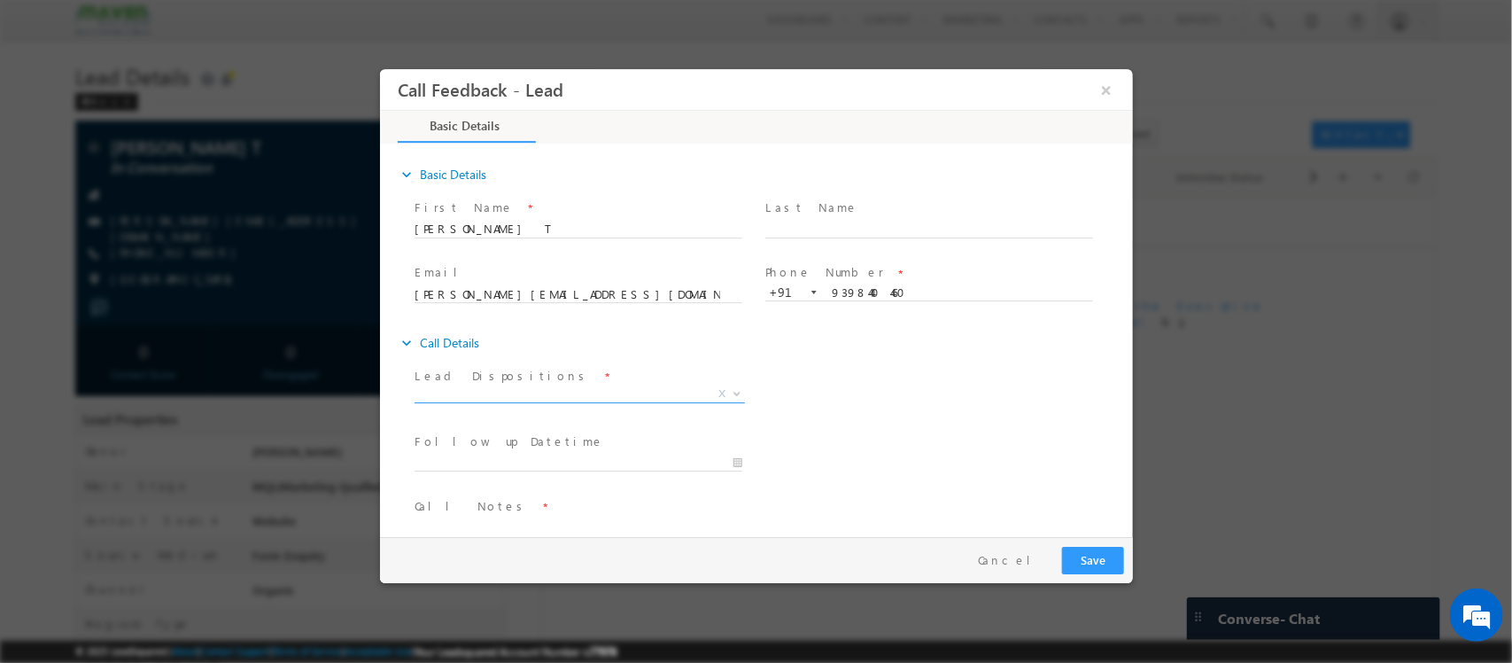
click at [668, 397] on span "X" at bounding box center [579, 394] width 330 height 18
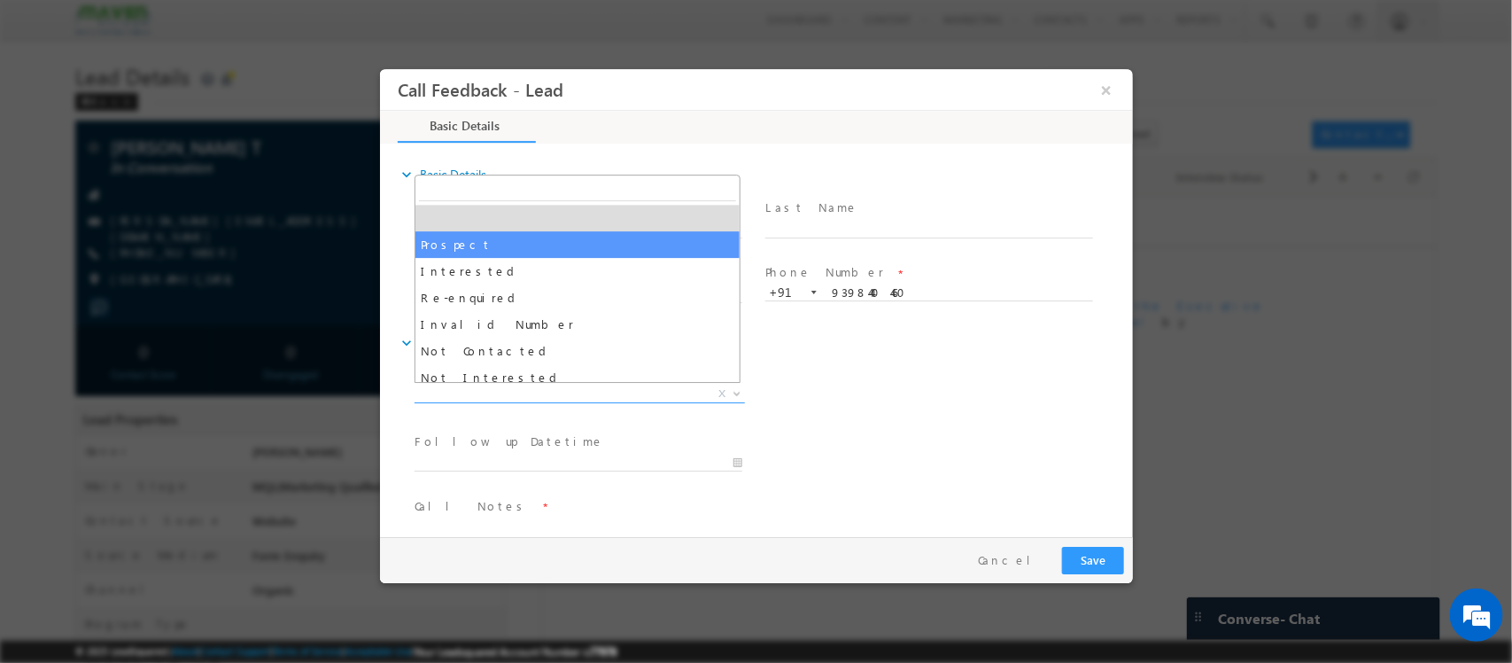
select select "Prospect"
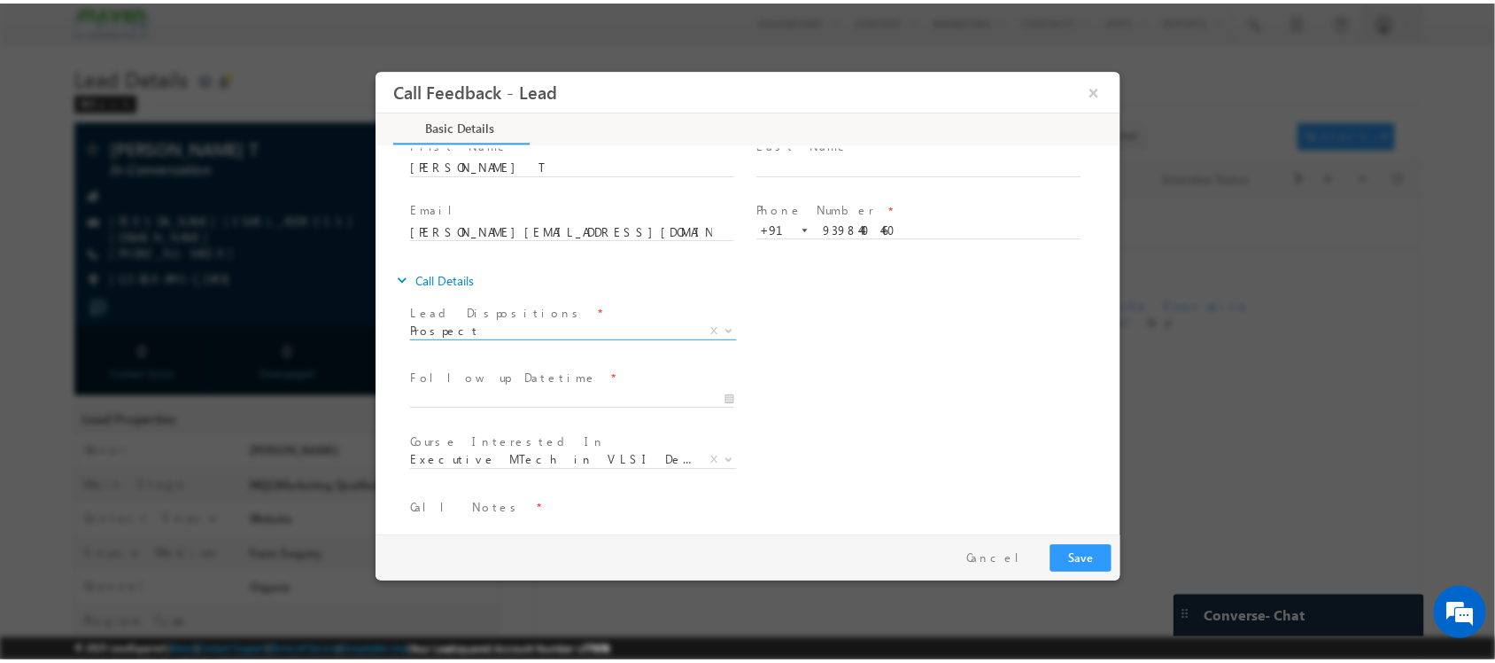
scroll to position [95, 0]
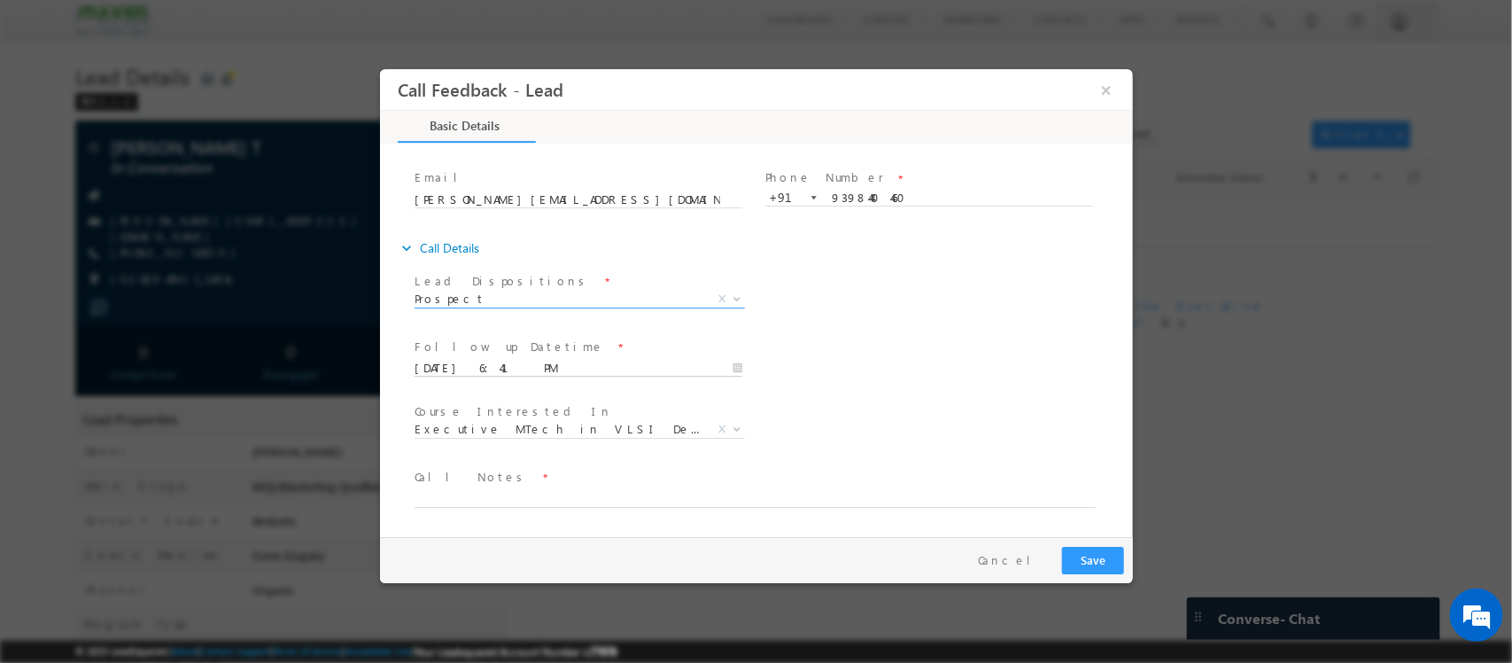
click at [607, 369] on input "01/09/2025 6:41 PM" at bounding box center [578, 369] width 328 height 18
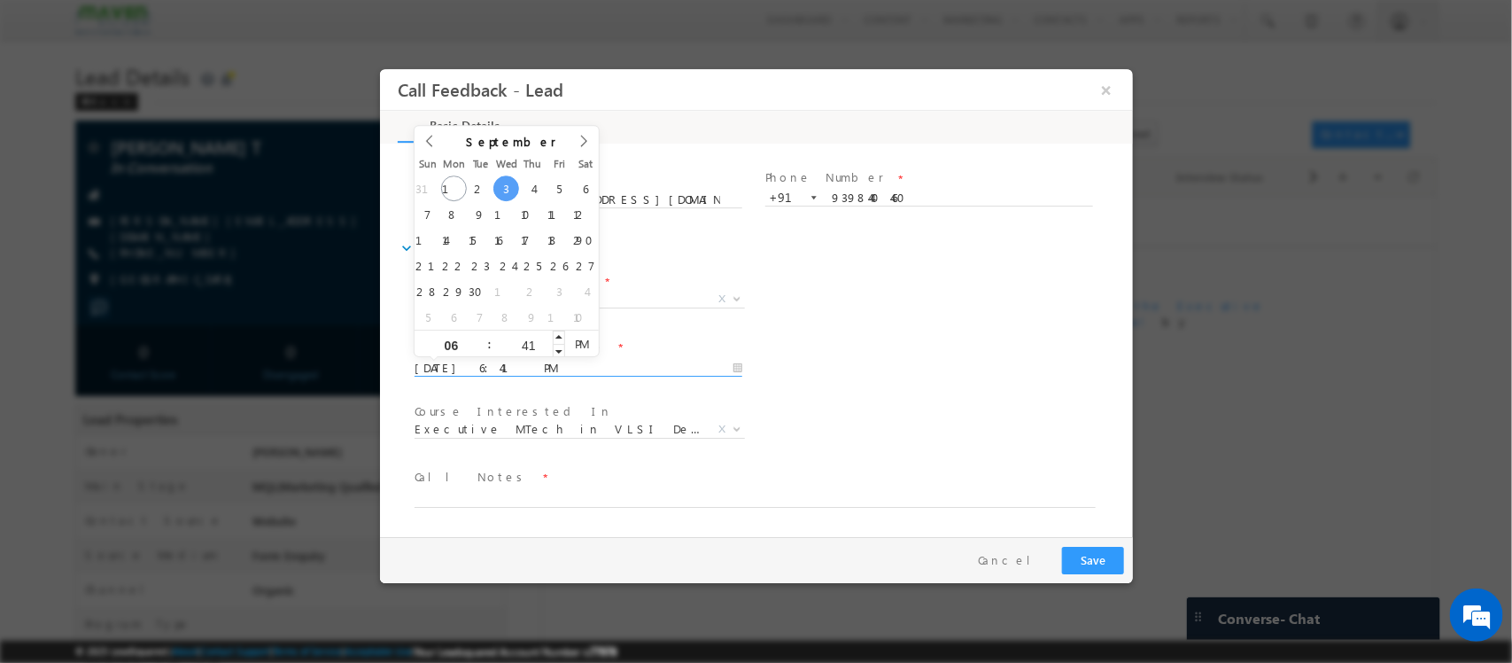
click at [550, 353] on div "41" at bounding box center [528, 343] width 74 height 27
type input "03/09/2025 6:40 PM"
type input "40"
click at [554, 351] on span at bounding box center [558, 350] width 12 height 13
type input "03/09/2025 6:39 PM"
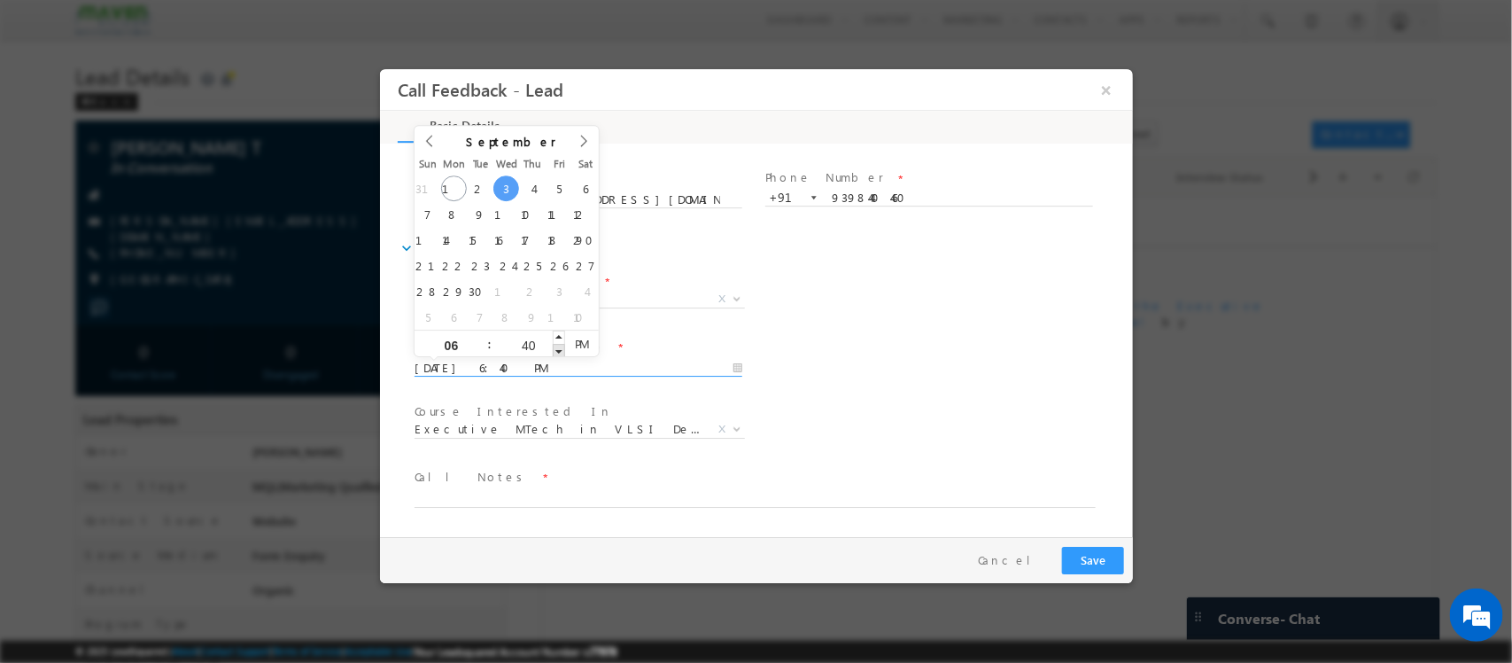
type input "39"
click at [554, 351] on span at bounding box center [558, 350] width 12 height 13
type input "03/09/2025 6:38 PM"
type input "38"
click at [554, 351] on span at bounding box center [558, 350] width 12 height 13
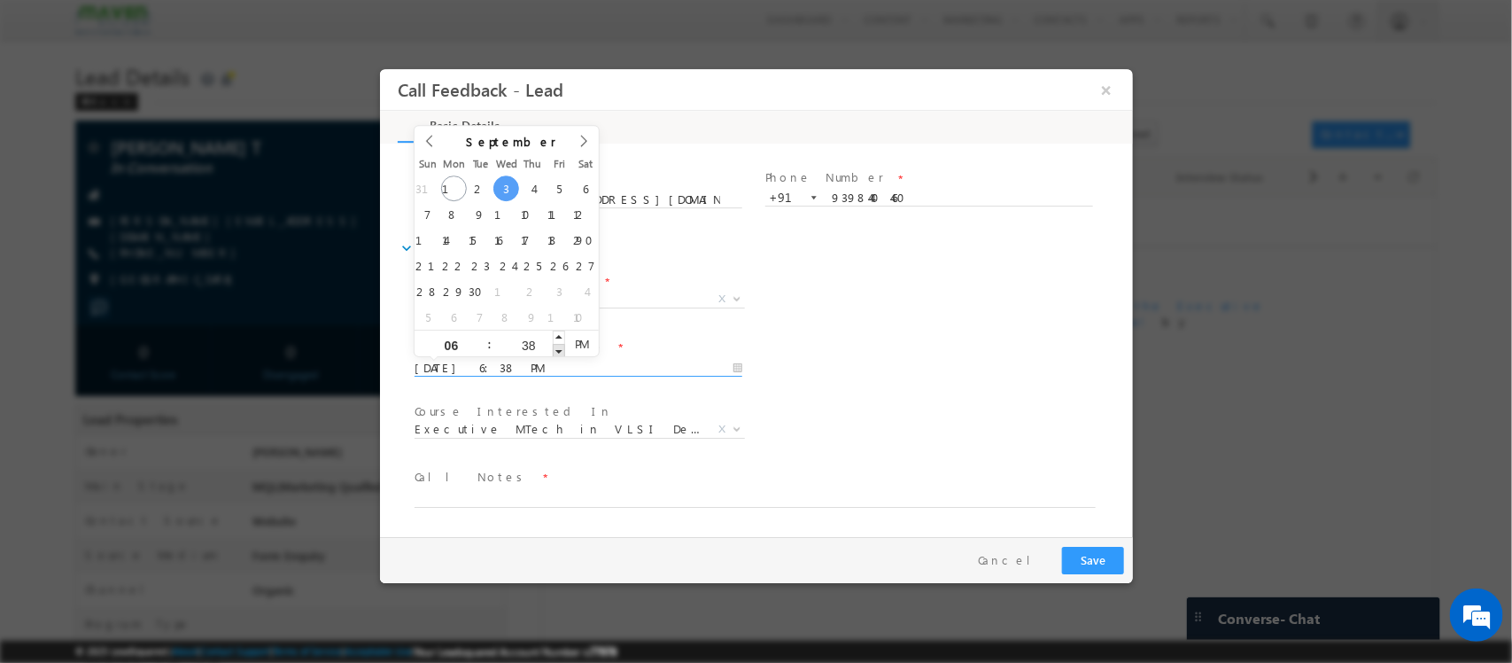
type input "03/09/2025 6:37 PM"
type input "37"
click at [554, 351] on span at bounding box center [558, 350] width 12 height 13
type input "03/09/2025 6:36 PM"
type input "36"
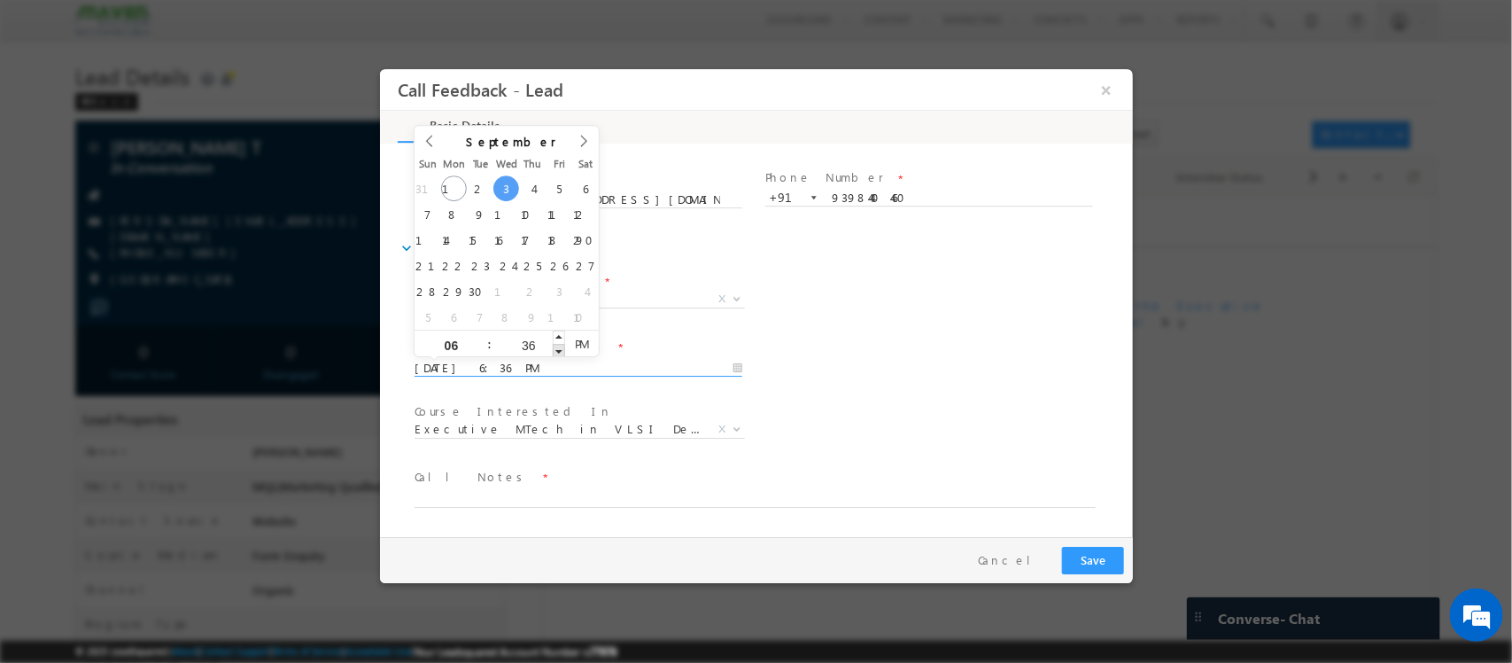
click at [554, 351] on span at bounding box center [558, 350] width 12 height 13
type input "03/09/2025 6:35 PM"
type input "35"
click at [554, 351] on span at bounding box center [558, 350] width 12 height 13
click at [606, 485] on span "Call Notes *" at bounding box center [745, 477] width 662 height 19
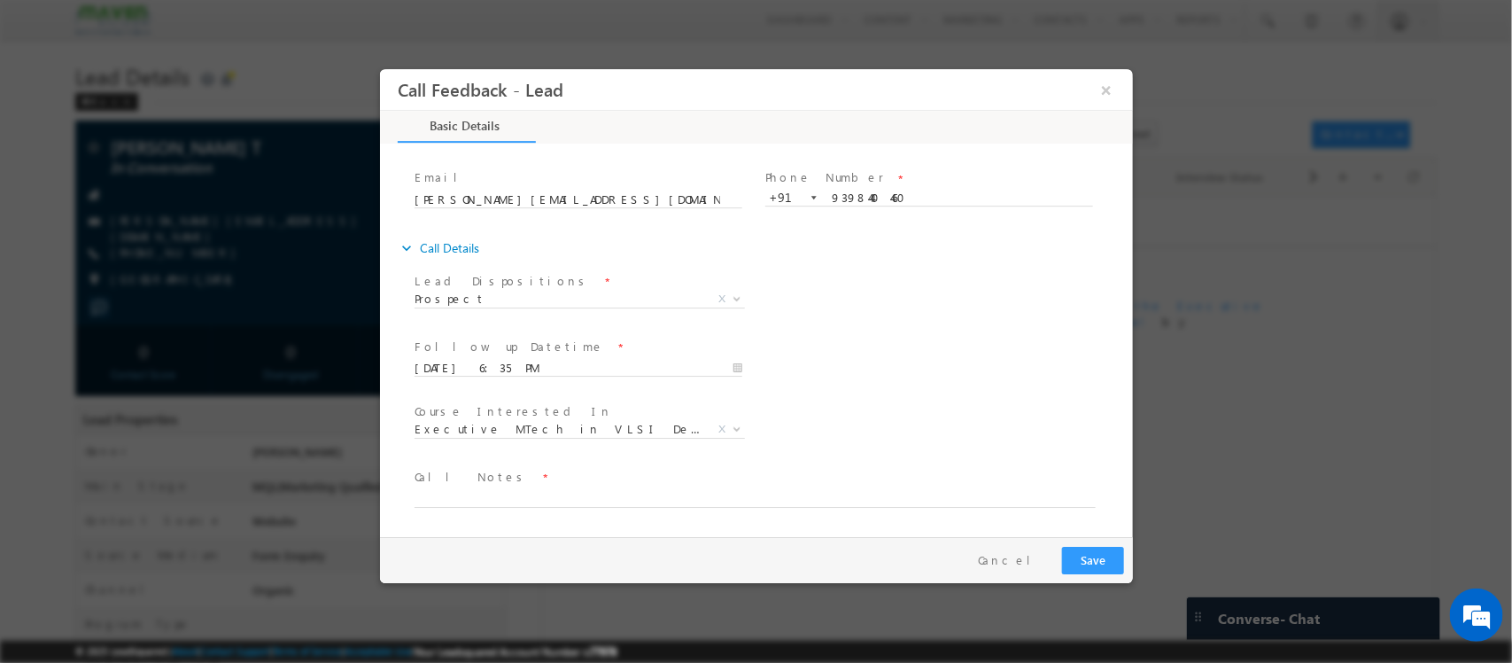
click at [661, 485] on span "Call Notes *" at bounding box center [745, 477] width 662 height 19
click at [664, 488] on textarea at bounding box center [754, 497] width 681 height 20
type textarea "Nov batch pitched / IIT Sricity admissions closed / pitched again / EMI doubts …"
click at [1072, 555] on button "Save" at bounding box center [1092, 560] width 62 height 27
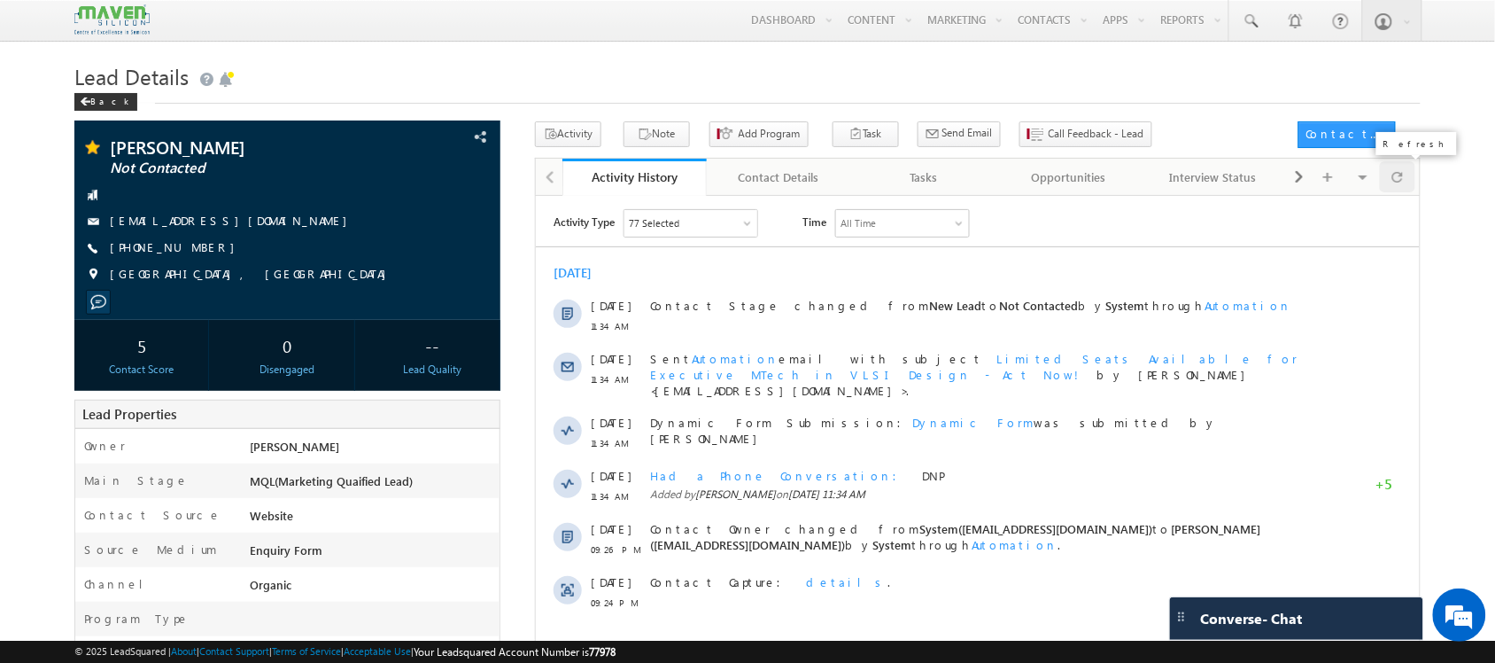
click at [1397, 186] on span at bounding box center [1397, 176] width 11 height 31
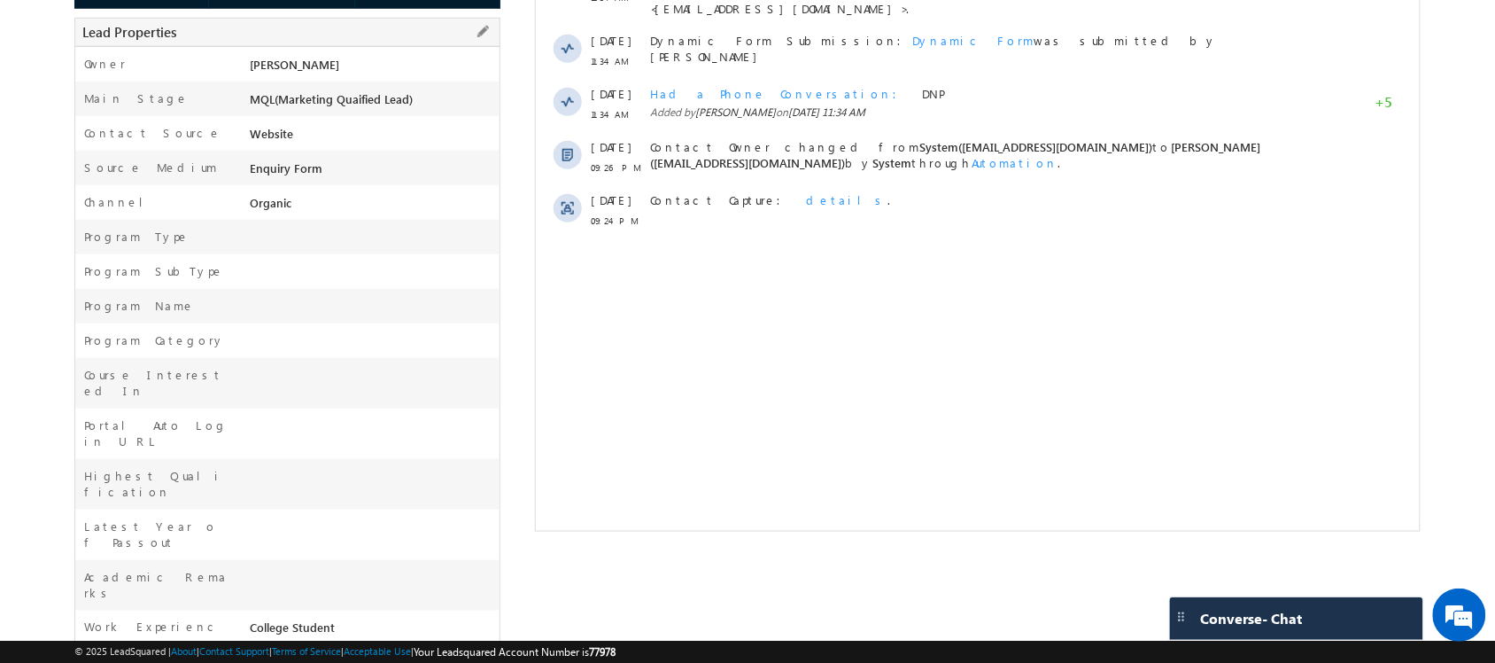
scroll to position [182, 0]
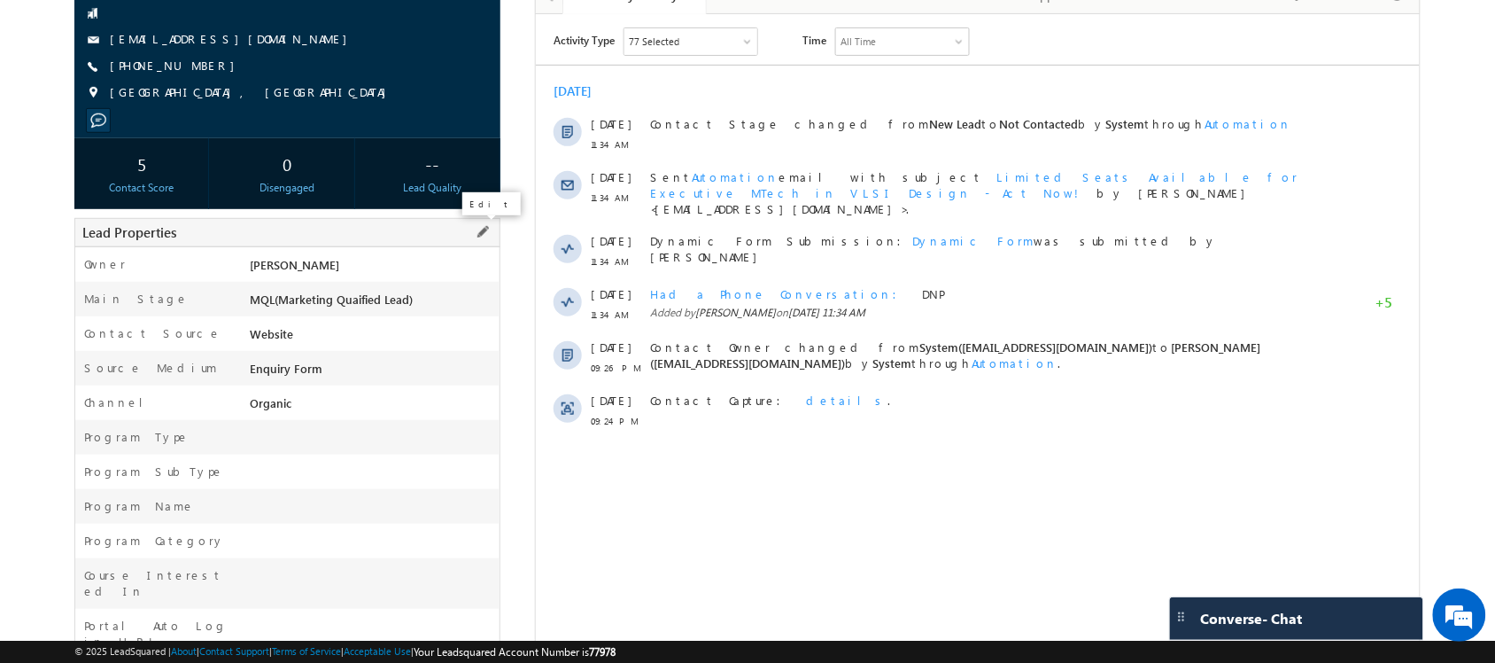
click at [483, 242] on span at bounding box center [482, 231] width 19 height 19
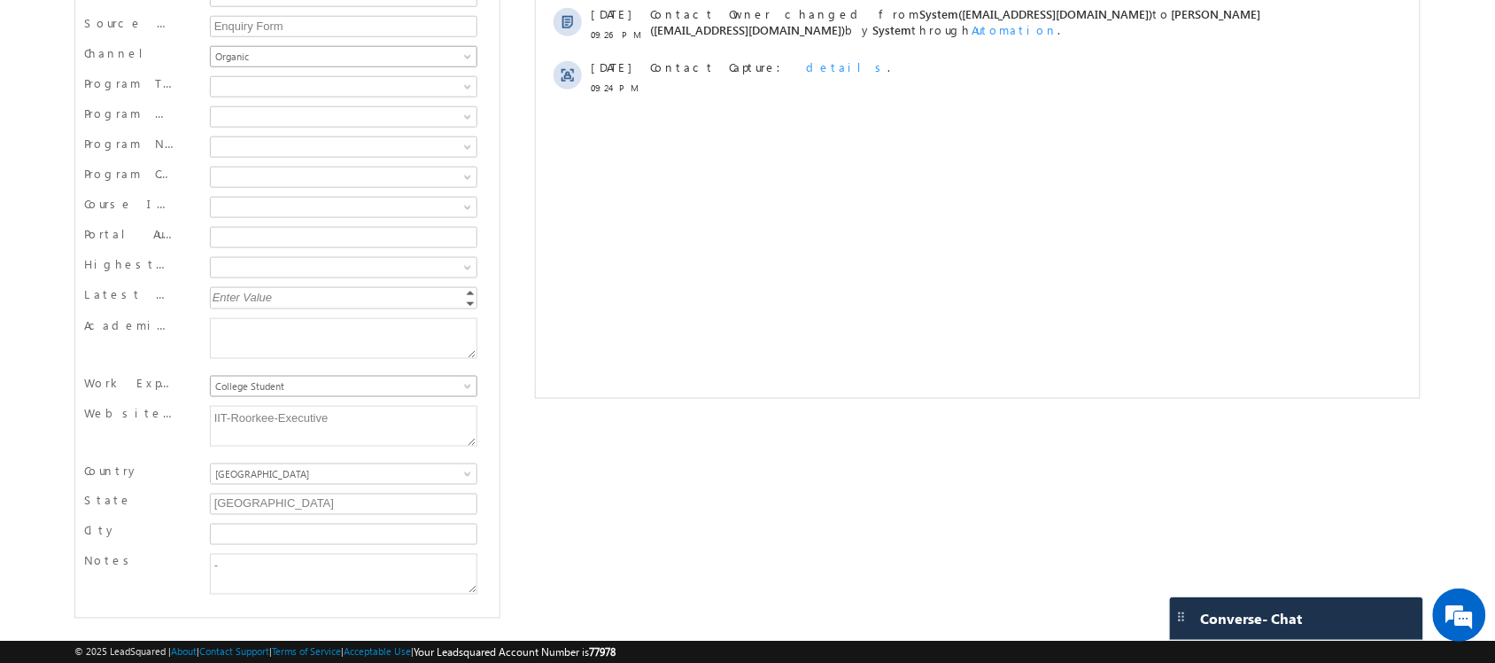
scroll to position [524, 0]
click at [386, 202] on span at bounding box center [341, 207] width 260 height 16
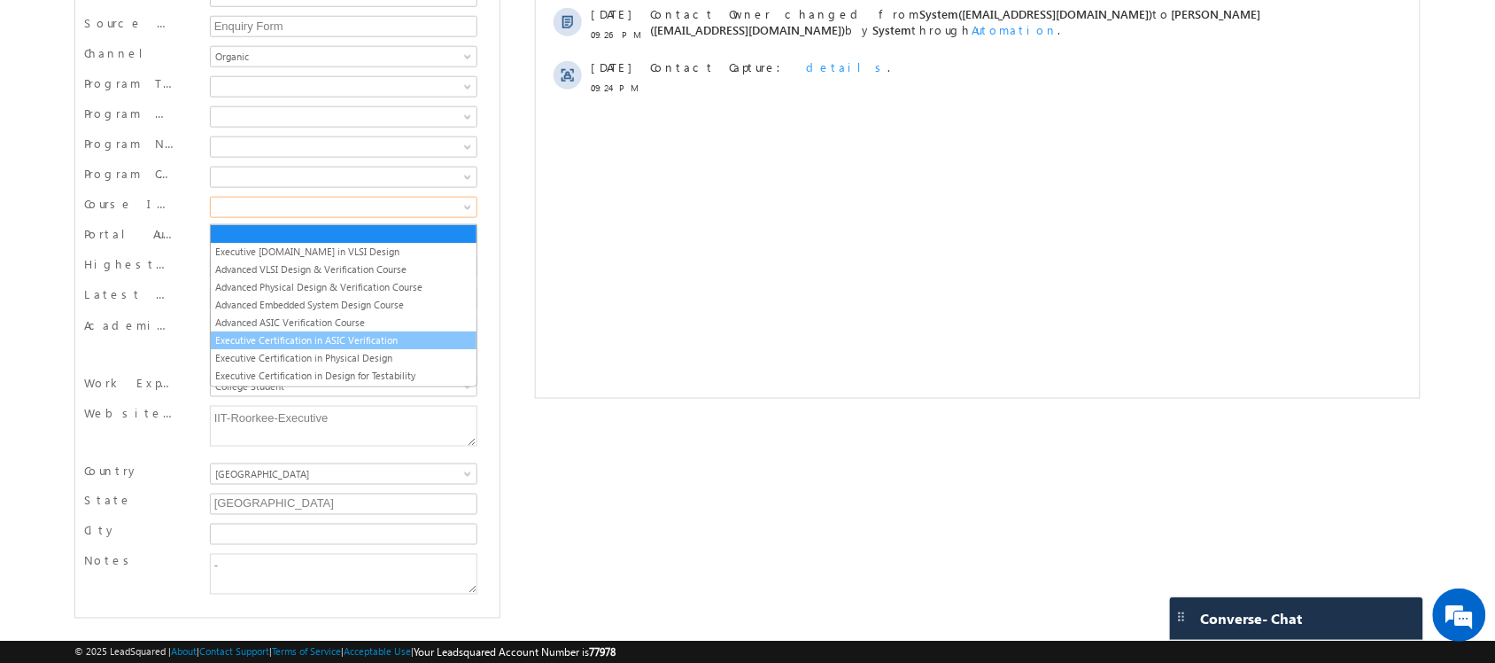
click at [382, 335] on link "Executive Certification in ASIC Verification" at bounding box center [344, 340] width 267 height 16
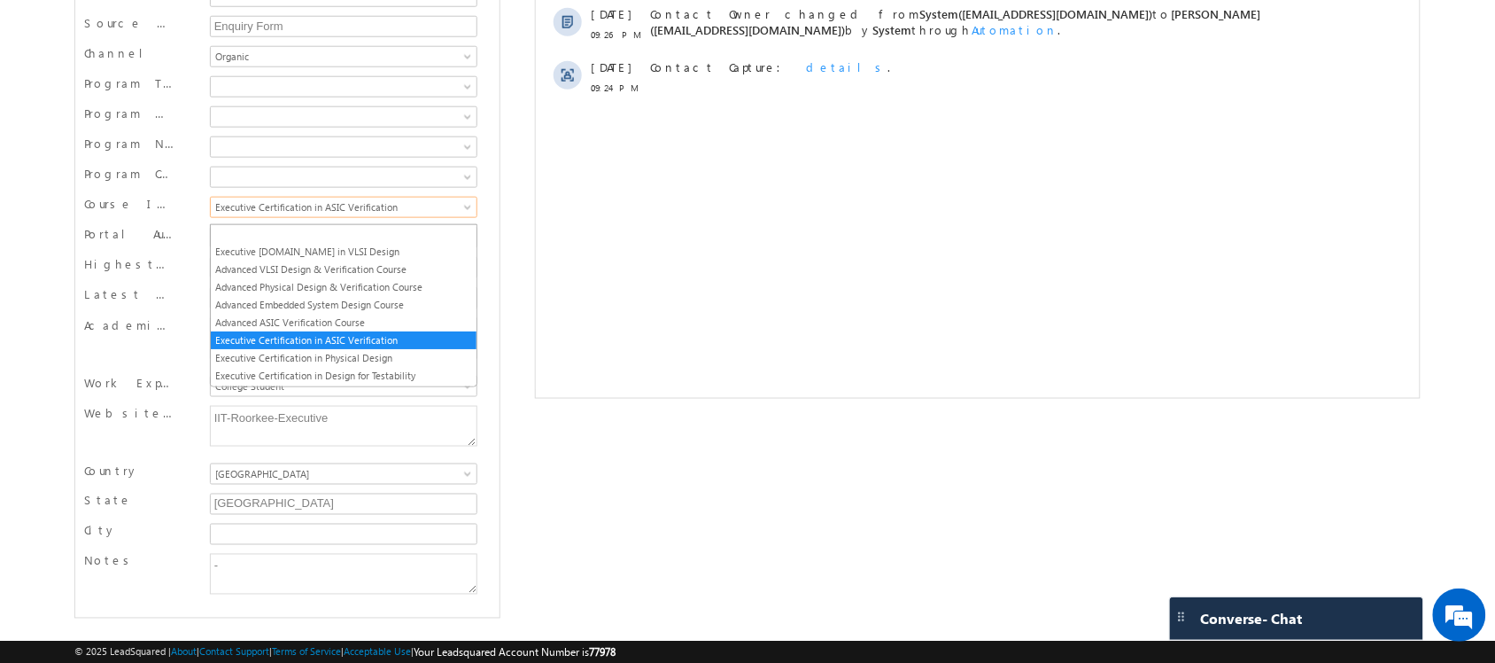
click at [423, 197] on link "Executive Certification in ASIC Verification" at bounding box center [344, 207] width 268 height 21
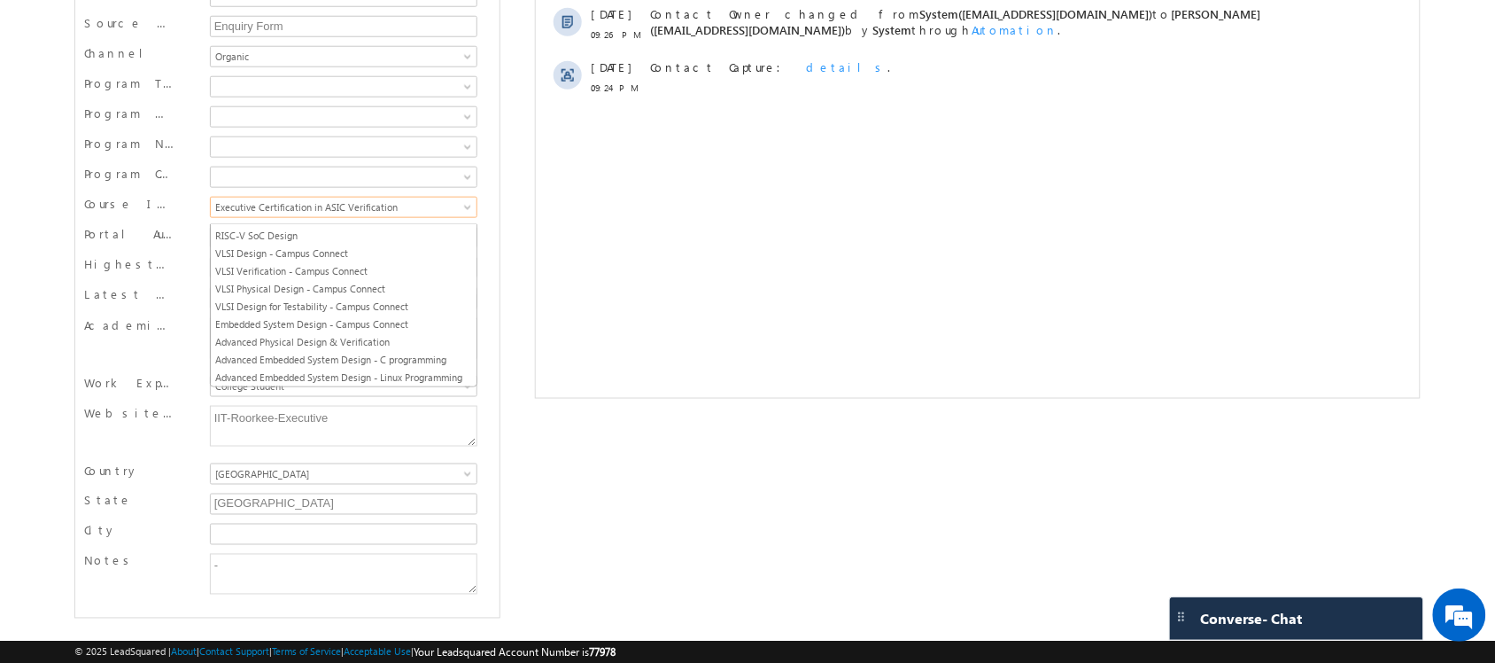
click at [521, 160] on div "[PERSON_NAME] Not Contacted" at bounding box center [747, 113] width 1346 height 1012
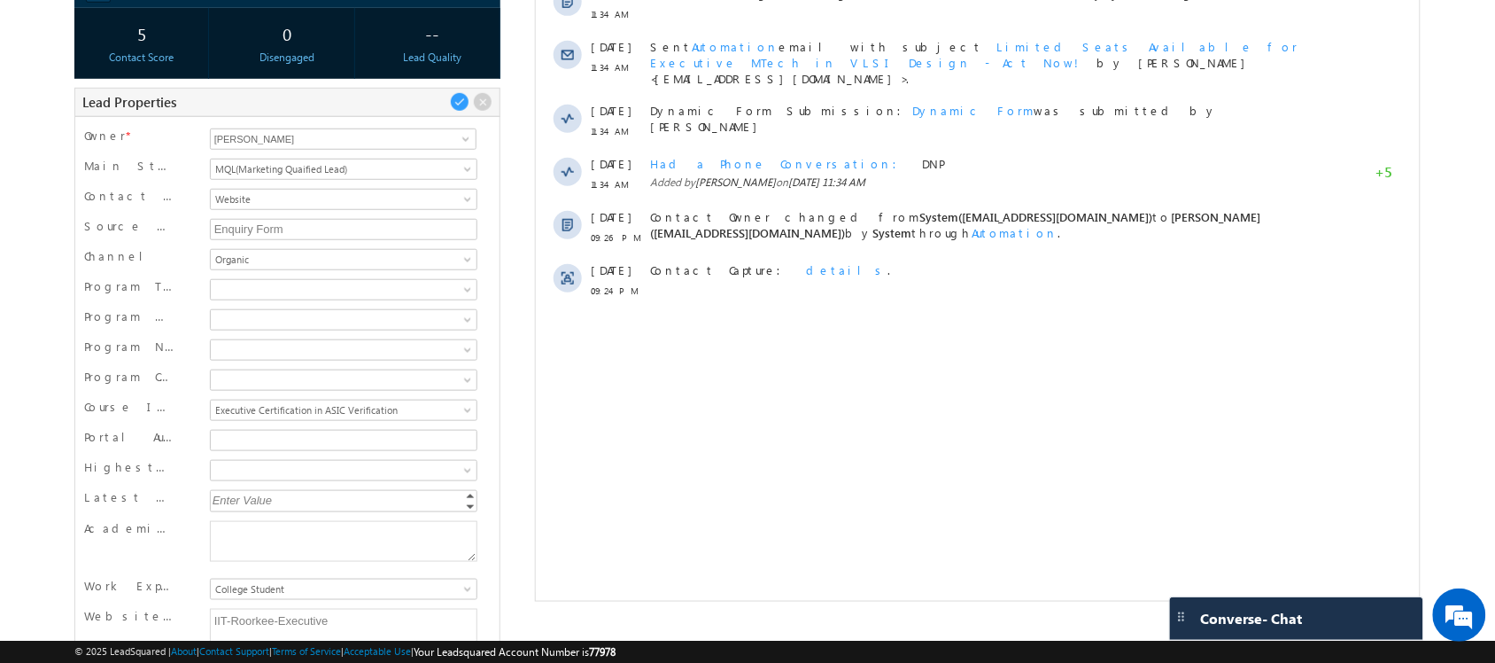
scroll to position [81, 0]
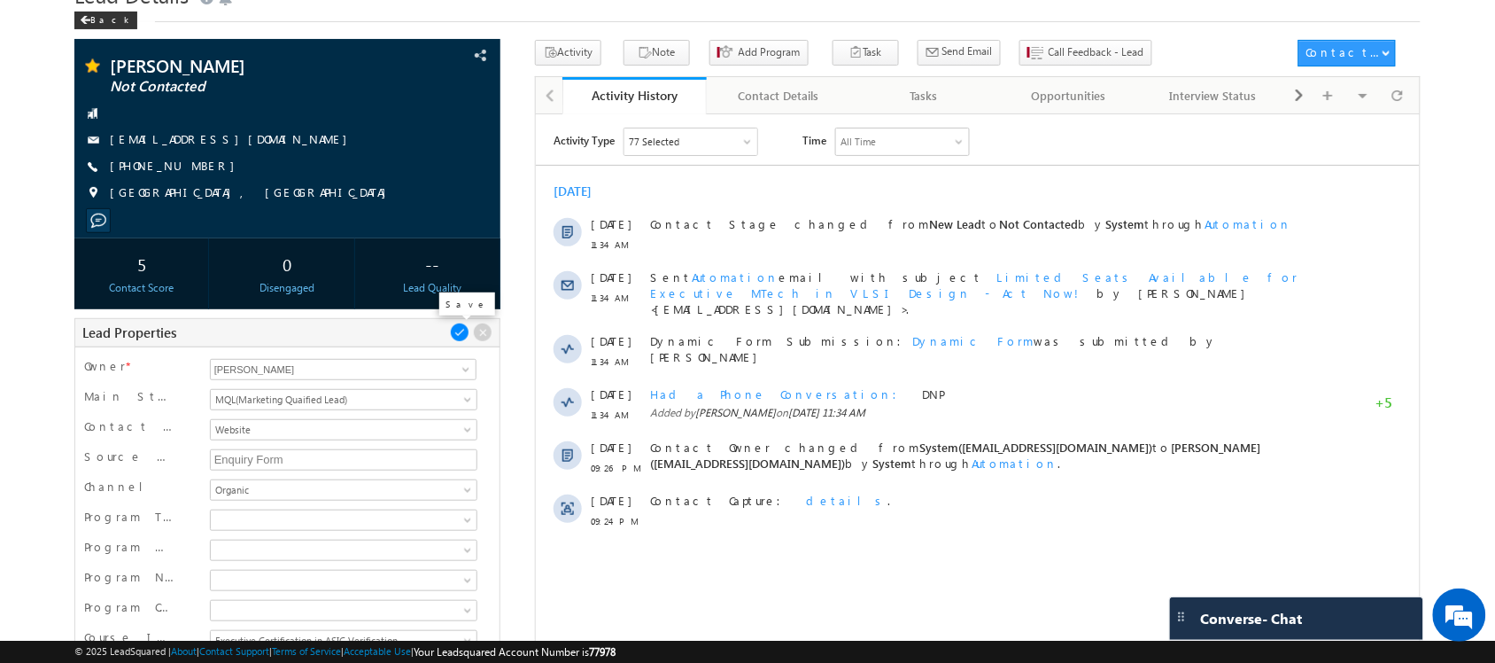
click at [458, 330] on span at bounding box center [459, 331] width 19 height 19
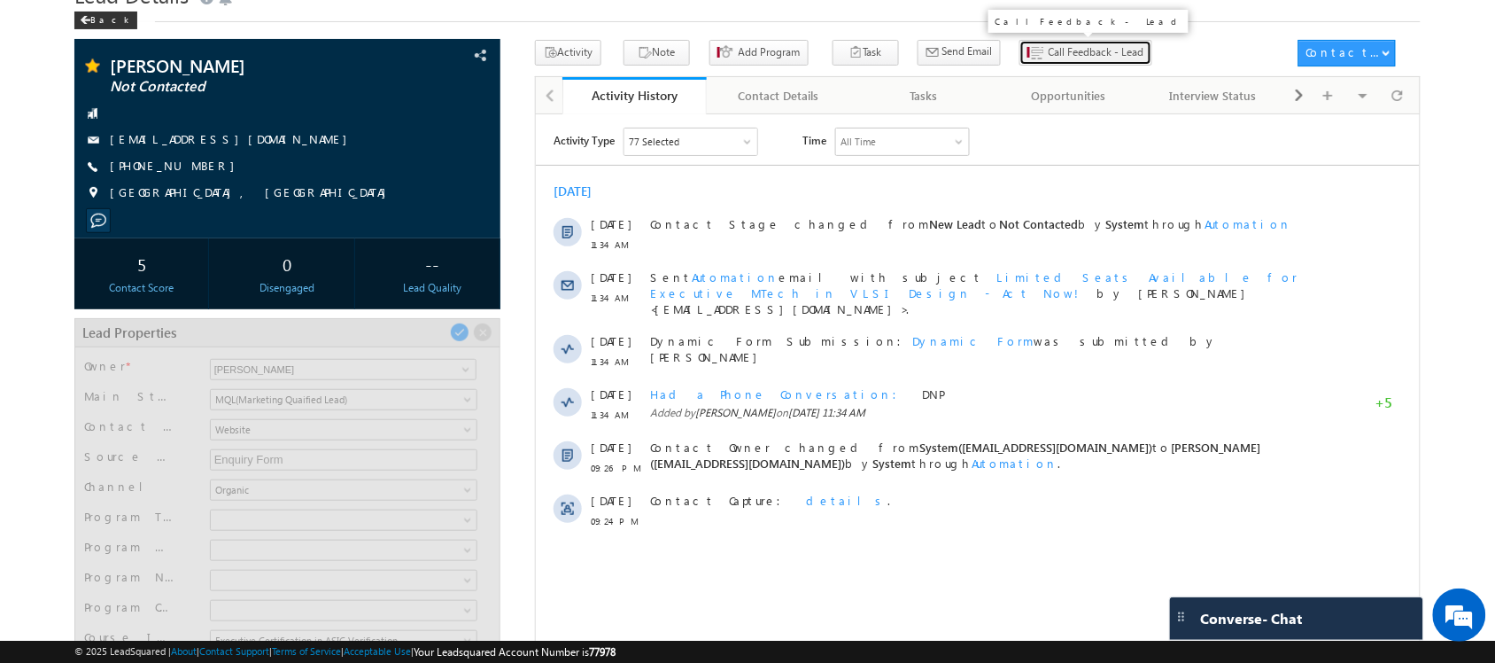
click at [1029, 50] on div "Activity Note Add Program Task Meeting Lead Follow Up Opportunity Follow Up Sch…" at bounding box center [978, 436] width 886 height 792
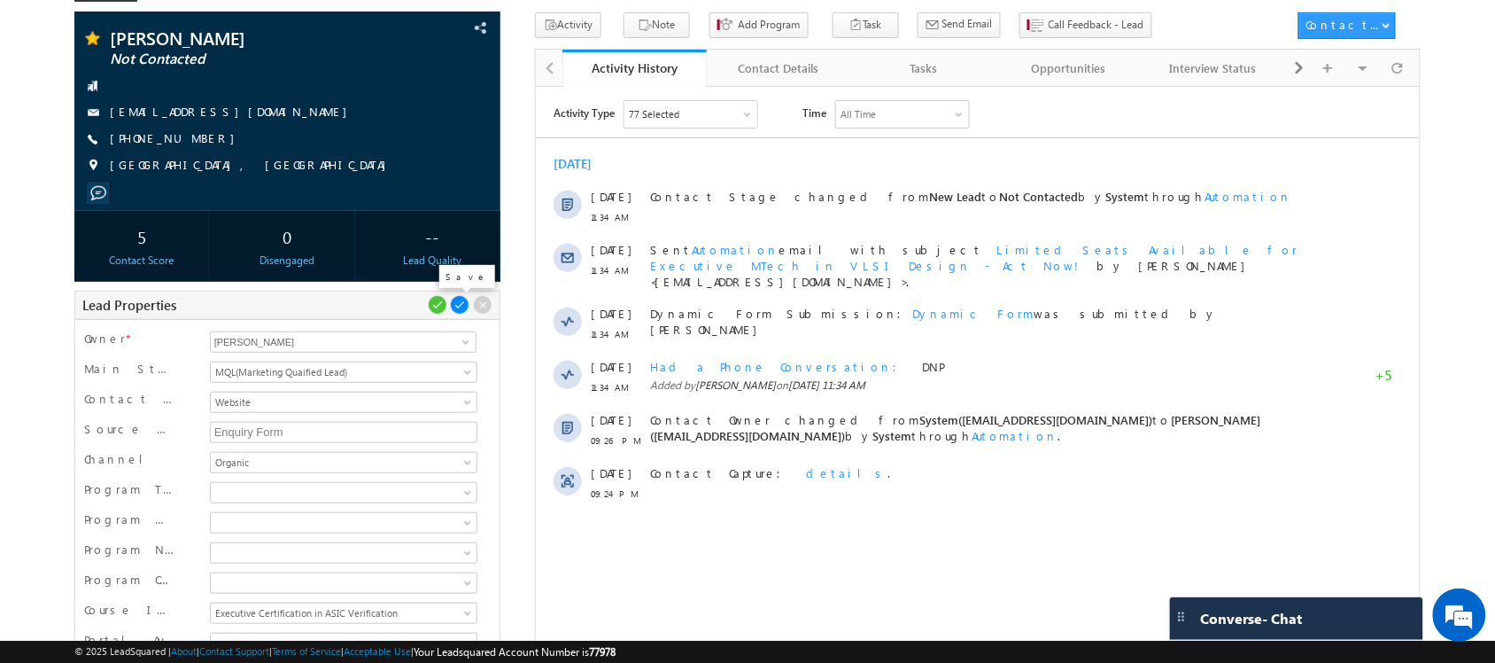
click at [457, 308] on span at bounding box center [459, 304] width 19 height 19
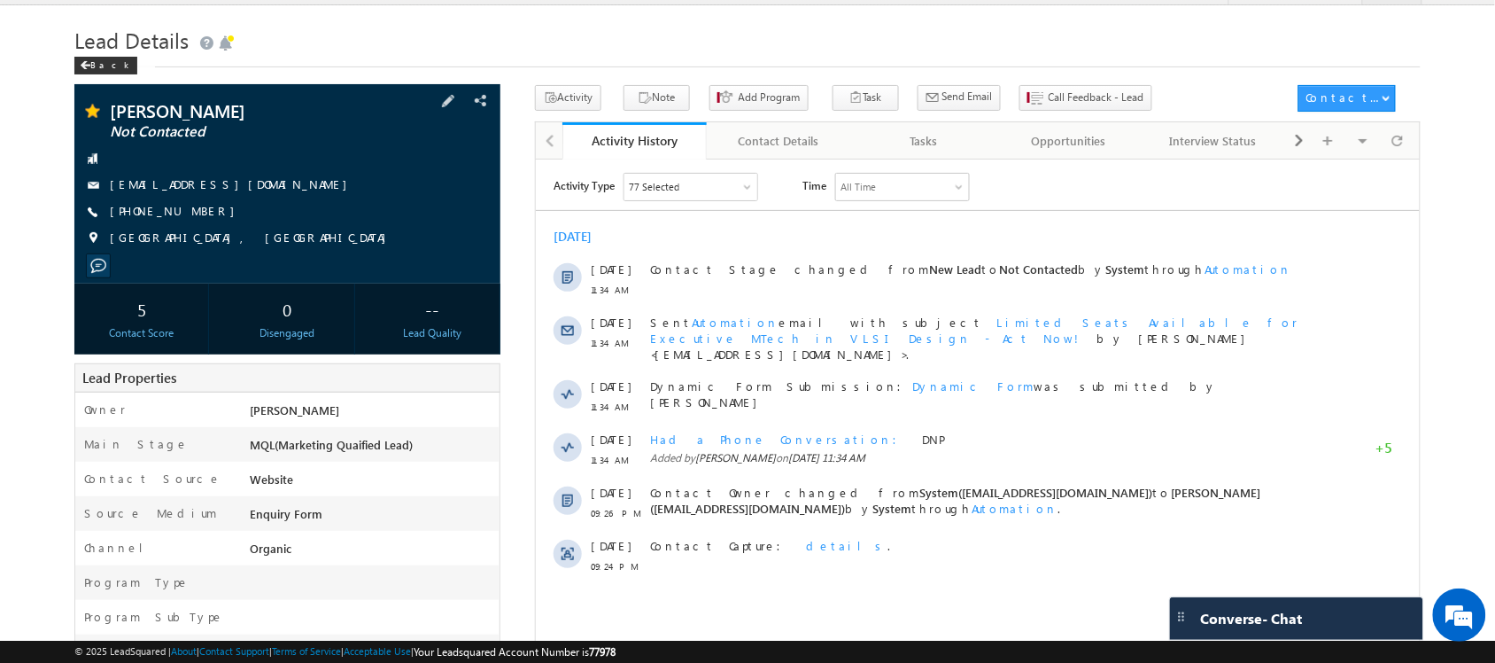
scroll to position [0, 0]
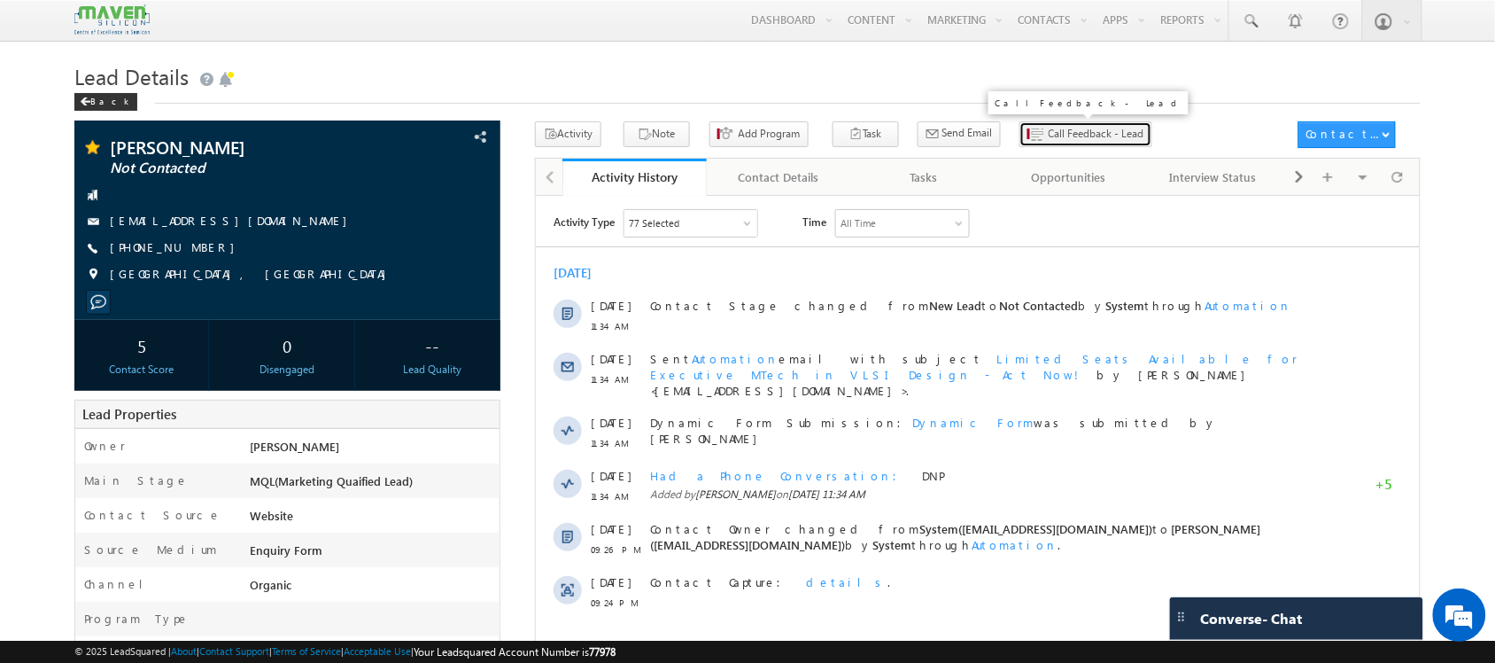
click at [1049, 142] on span "Call Feedback - Lead" at bounding box center [1097, 134] width 96 height 16
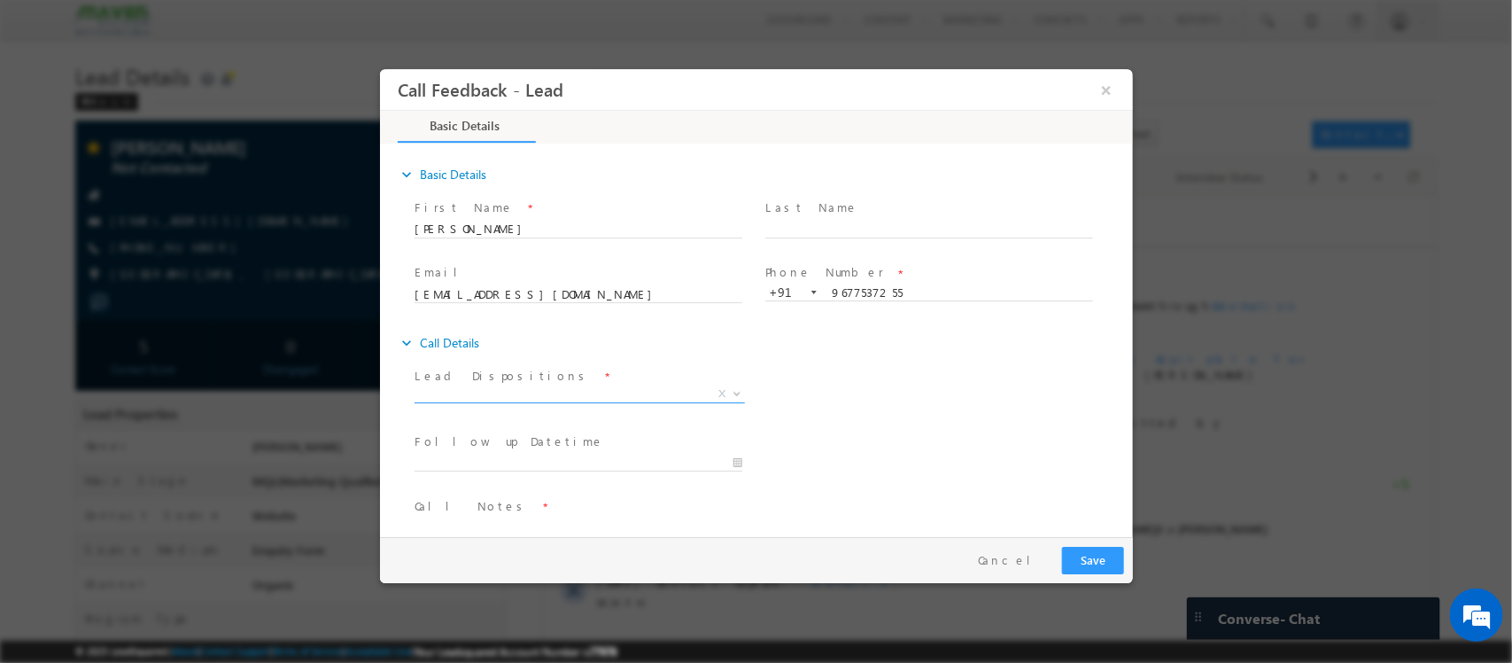
click at [574, 399] on span "X" at bounding box center [579, 394] width 330 height 18
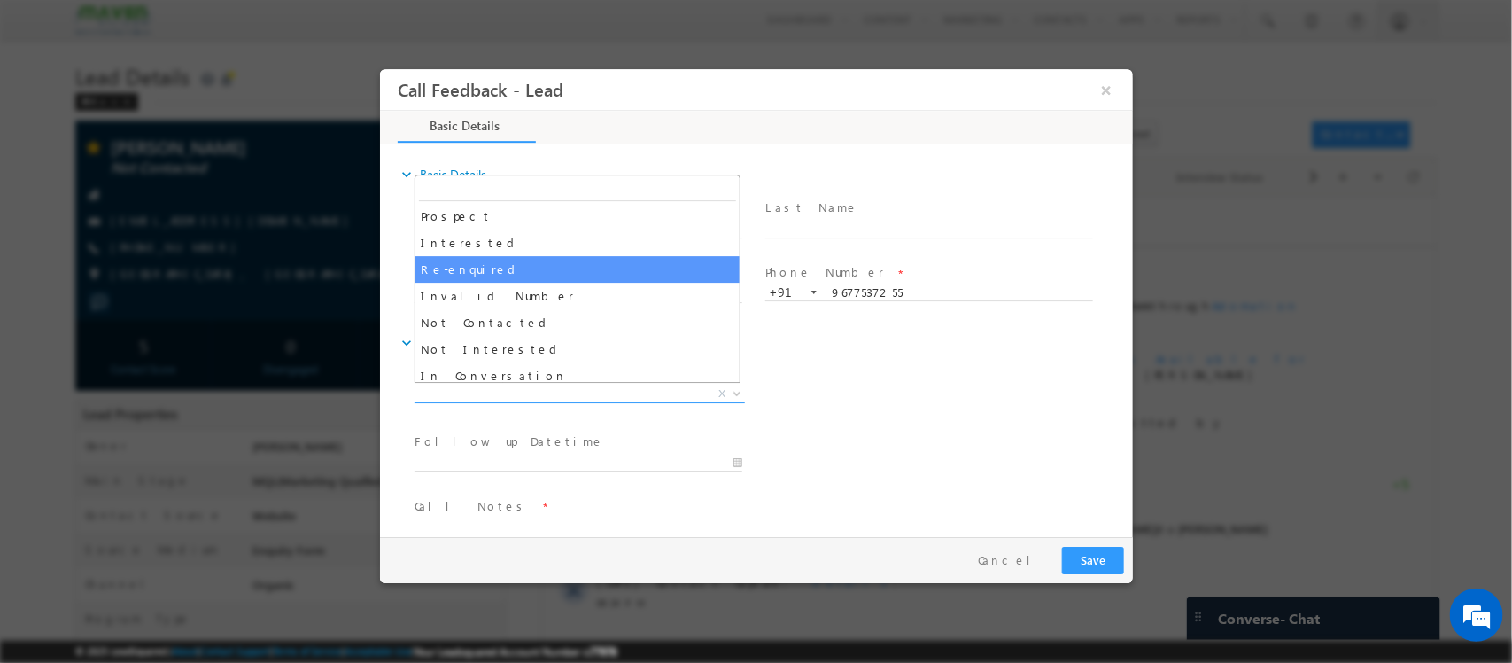
scroll to position [111, 0]
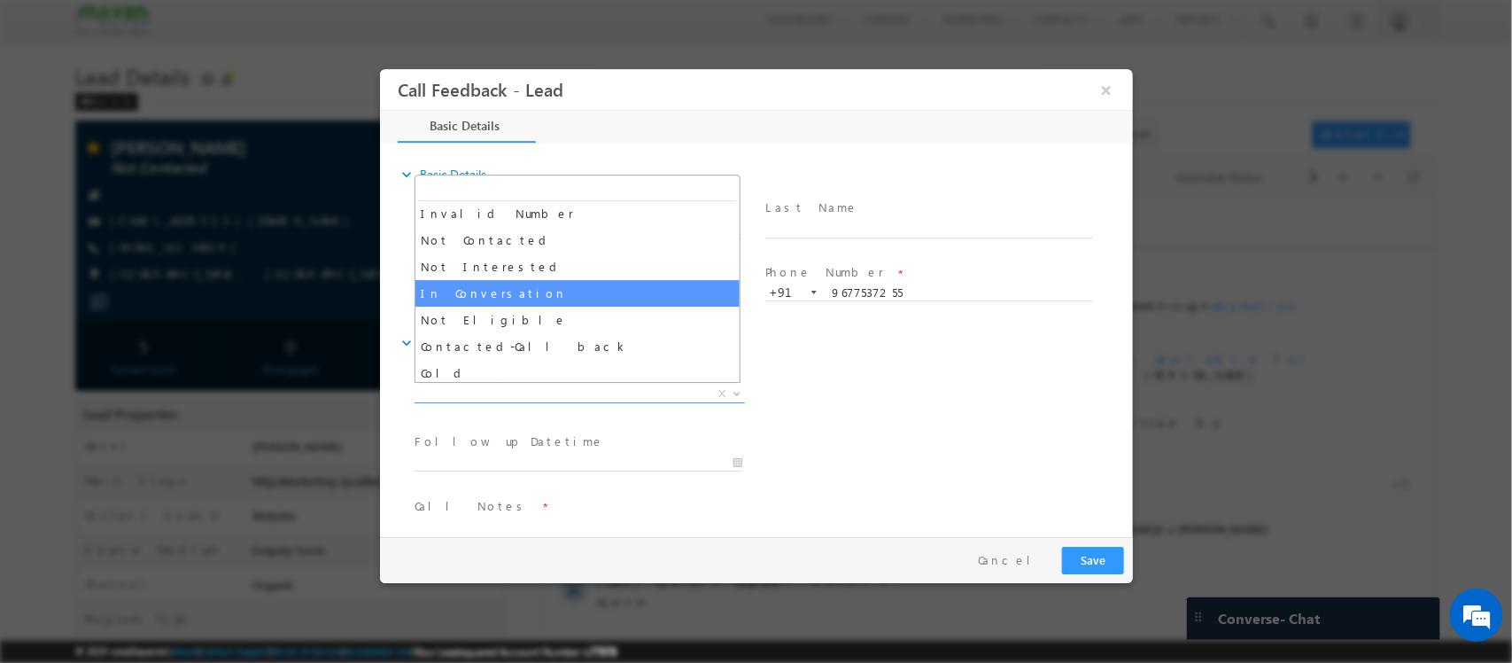
select select "In Conversation"
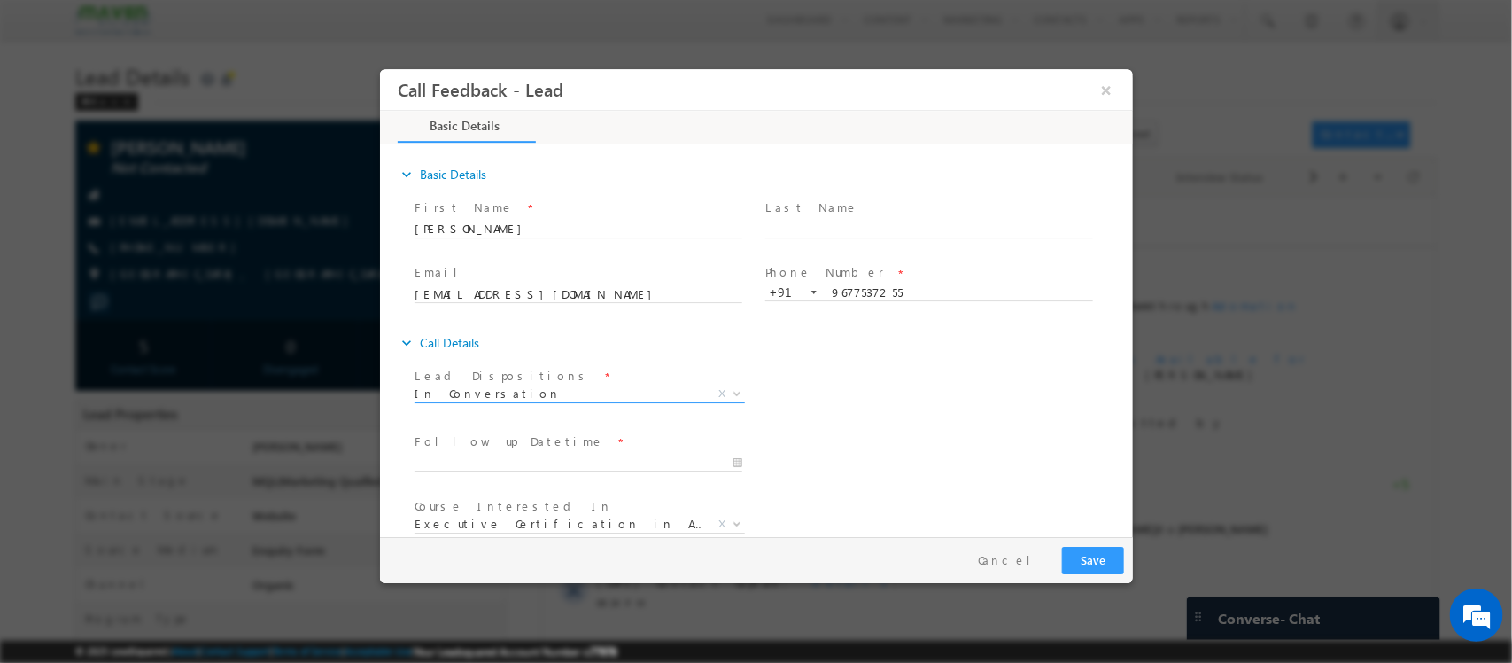
scroll to position [95, 0]
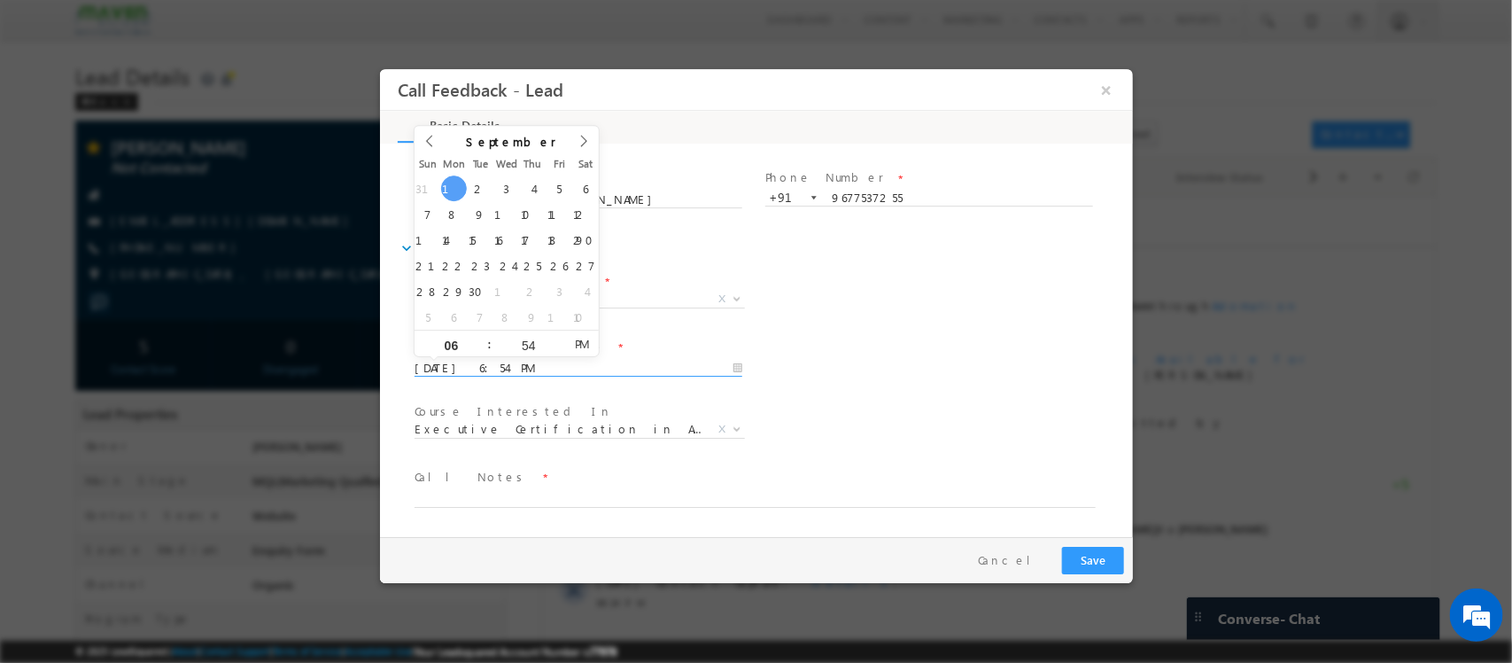
click at [638, 366] on input "[DATE] 6:54 PM" at bounding box center [578, 369] width 328 height 18
type input "[DATE] 6:53 PM"
type input "53"
click at [559, 349] on span at bounding box center [558, 350] width 12 height 13
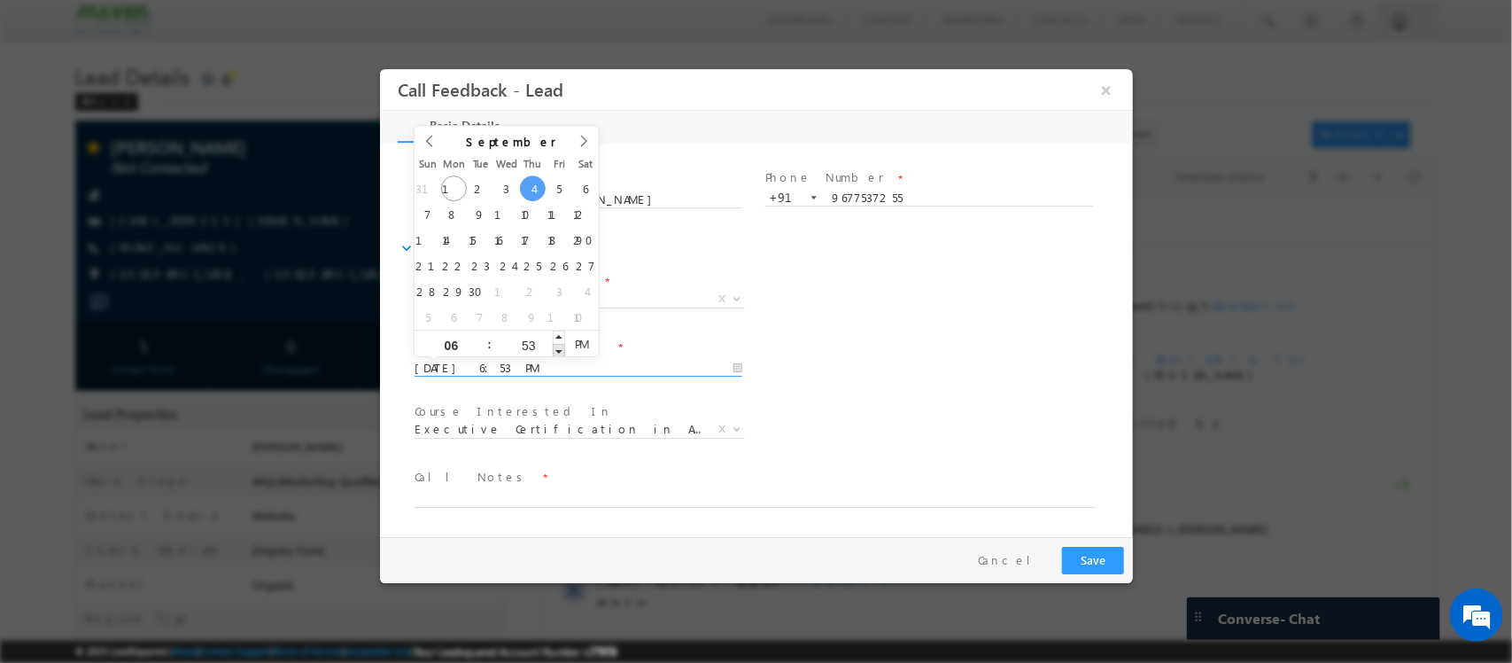
type input "[DATE] 6:52 PM"
type input "52"
click at [559, 349] on span at bounding box center [558, 350] width 12 height 13
type input "[DATE] 6:51 PM"
type input "51"
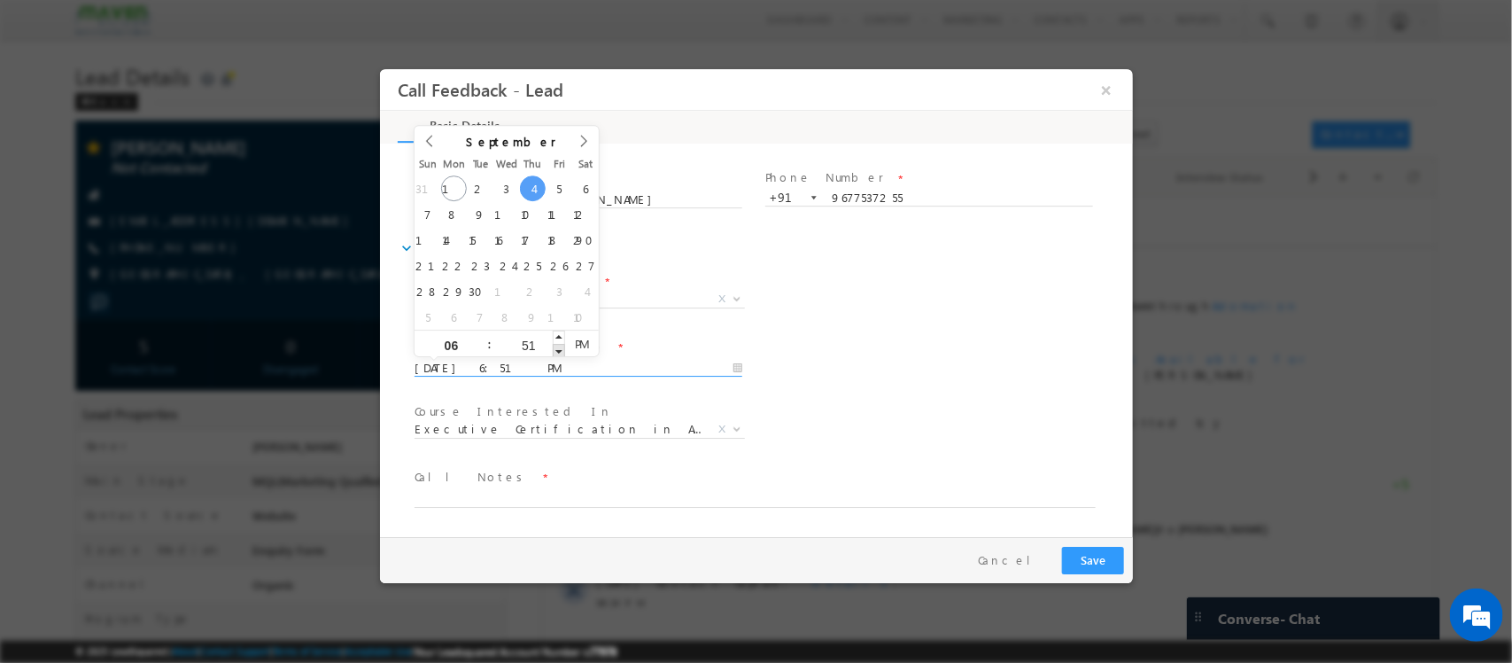
click at [559, 349] on span at bounding box center [558, 350] width 12 height 13
type input "[DATE] 6:50 PM"
type input "50"
click at [559, 349] on span at bounding box center [558, 350] width 12 height 13
type input "[DATE] 5:50 PM"
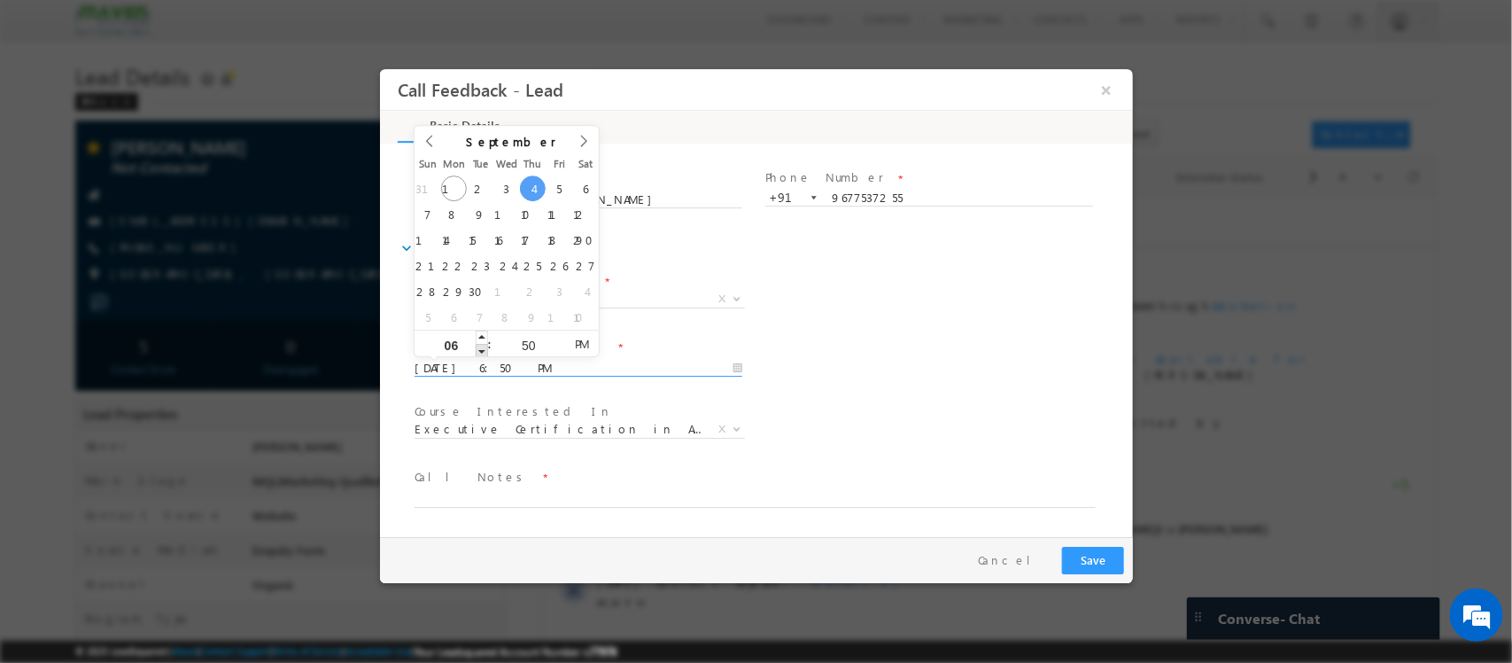
type input "05"
click at [485, 348] on span at bounding box center [481, 350] width 12 height 13
type input "[DATE] 4:50 PM"
type input "04"
click at [485, 348] on span at bounding box center [481, 350] width 12 height 13
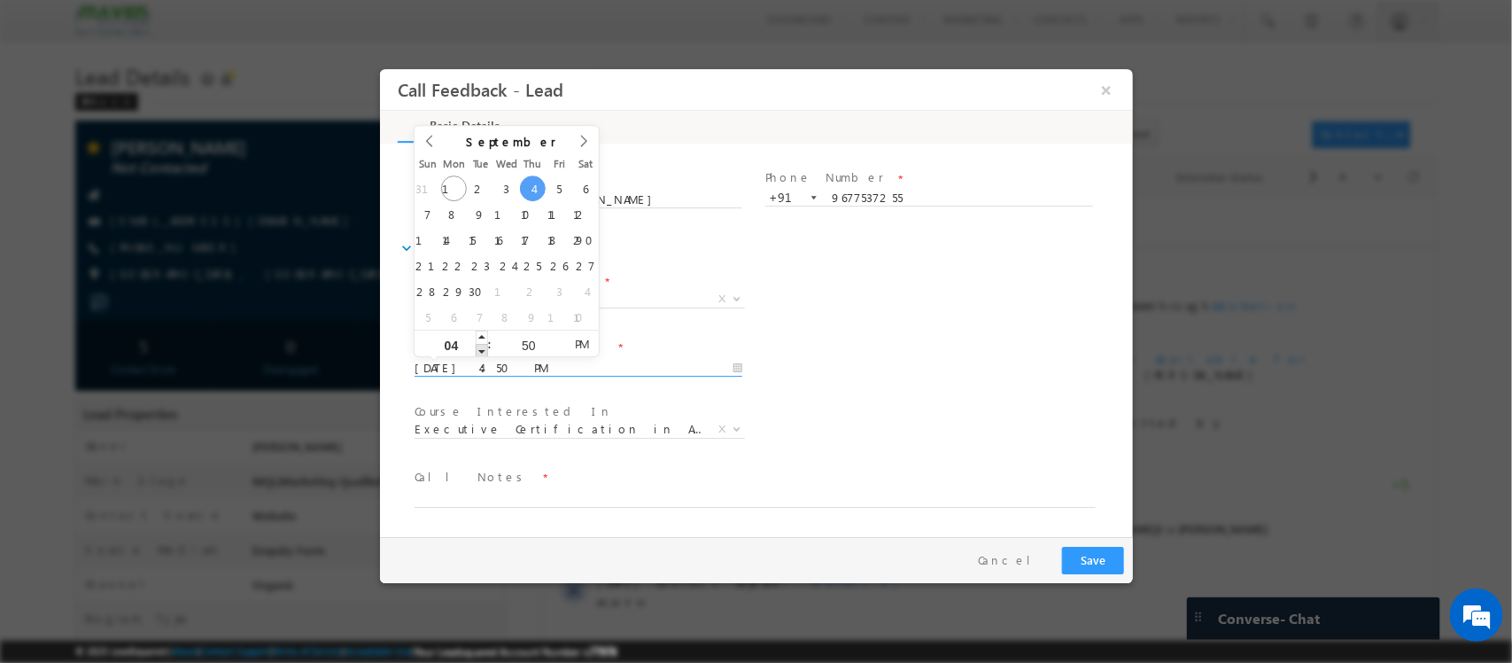
type input "[DATE] 3:50 PM"
type input "03"
click at [485, 348] on span at bounding box center [481, 350] width 12 height 13
type input "[DATE] 2:50 PM"
type input "02"
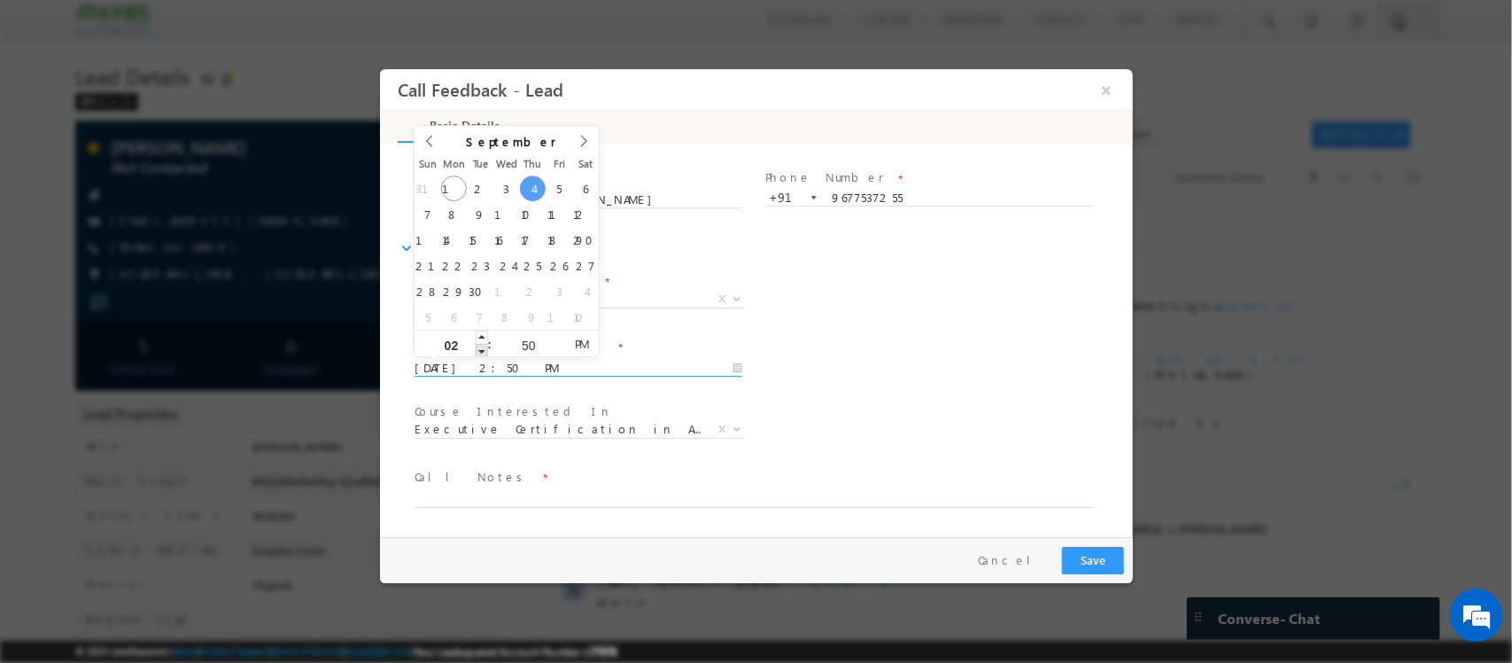
click at [485, 348] on span at bounding box center [481, 350] width 12 height 13
type input "[DATE] 1:50 PM"
type input "01"
click at [485, 348] on span at bounding box center [481, 350] width 12 height 13
type input "[DATE] 12:50 PM"
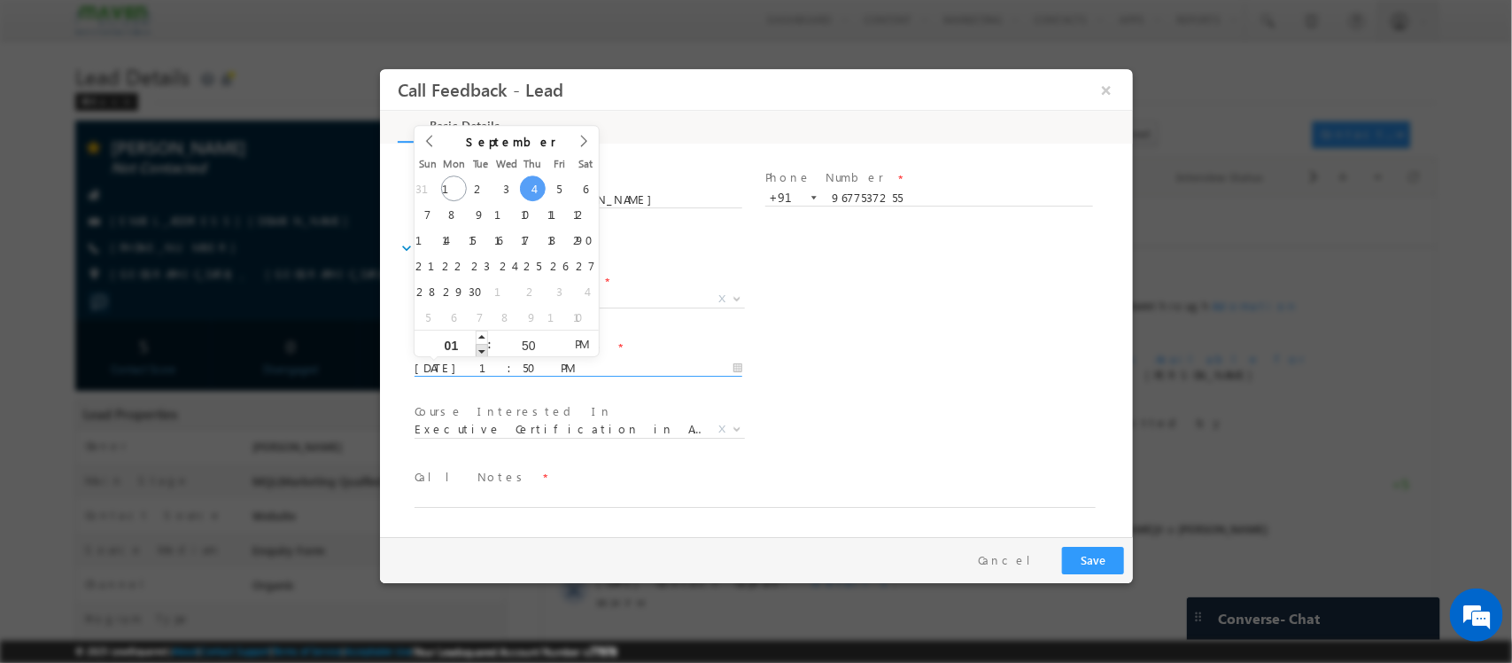
type input "12"
click at [485, 348] on span at bounding box center [481, 350] width 12 height 13
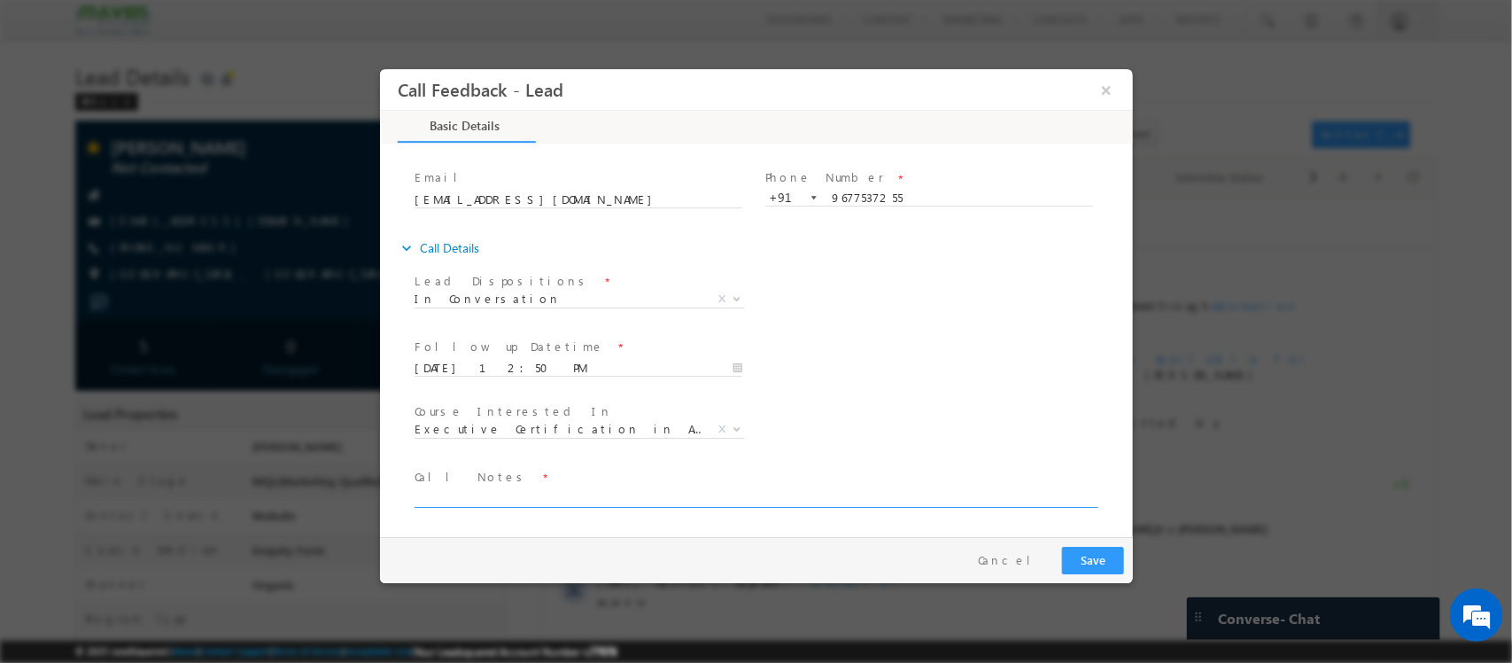
click at [816, 495] on textarea at bounding box center [754, 497] width 681 height 20
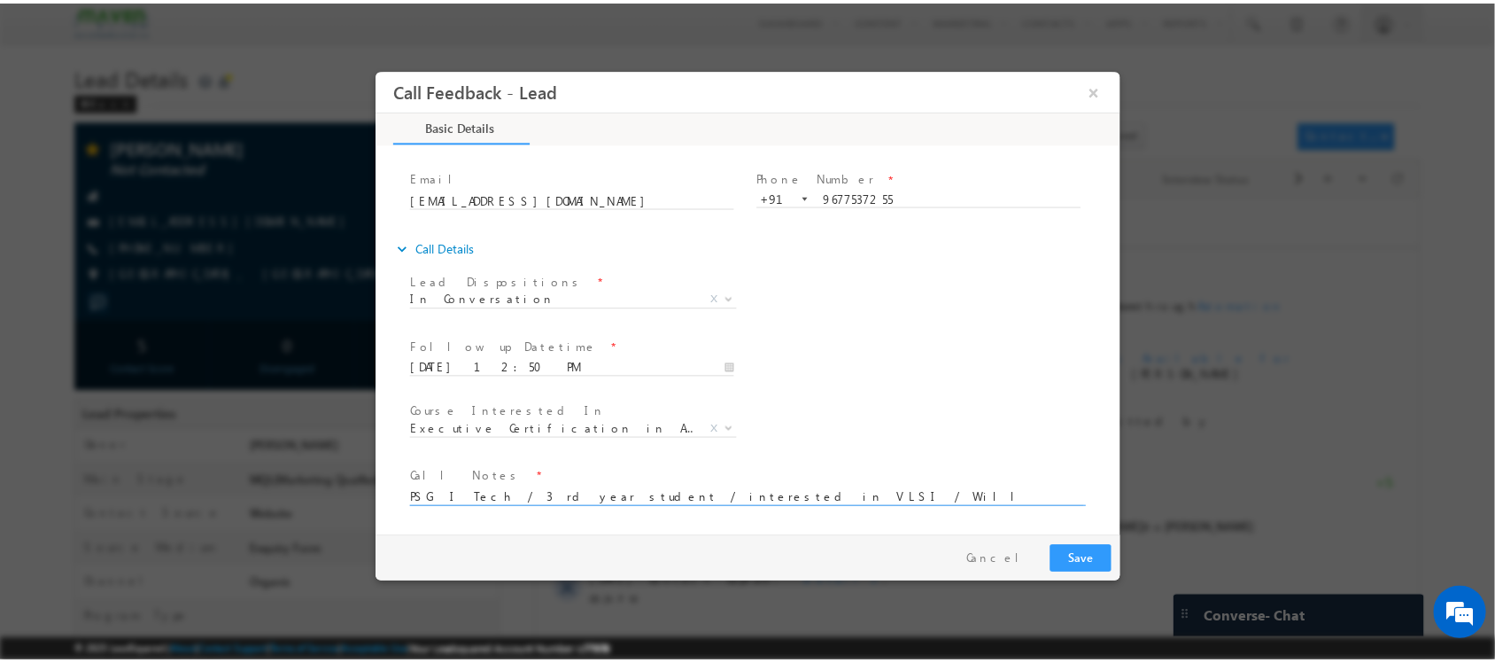
scroll to position [3, 0]
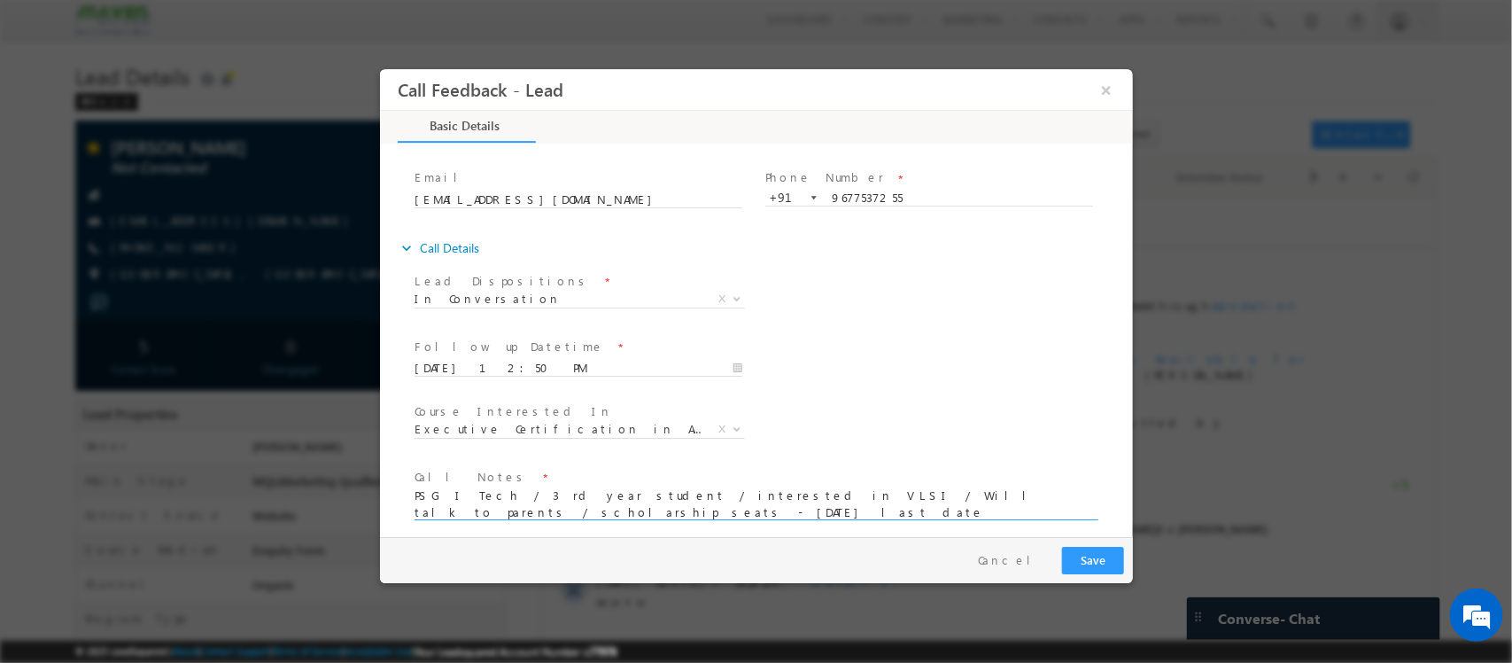
type textarea "PSG I Tech / 3 rd year student / interested in VLSI / Will talk to parents / sc…"
click at [1086, 560] on button "Save" at bounding box center [1092, 560] width 62 height 27
